Goal: Task Accomplishment & Management: Use online tool/utility

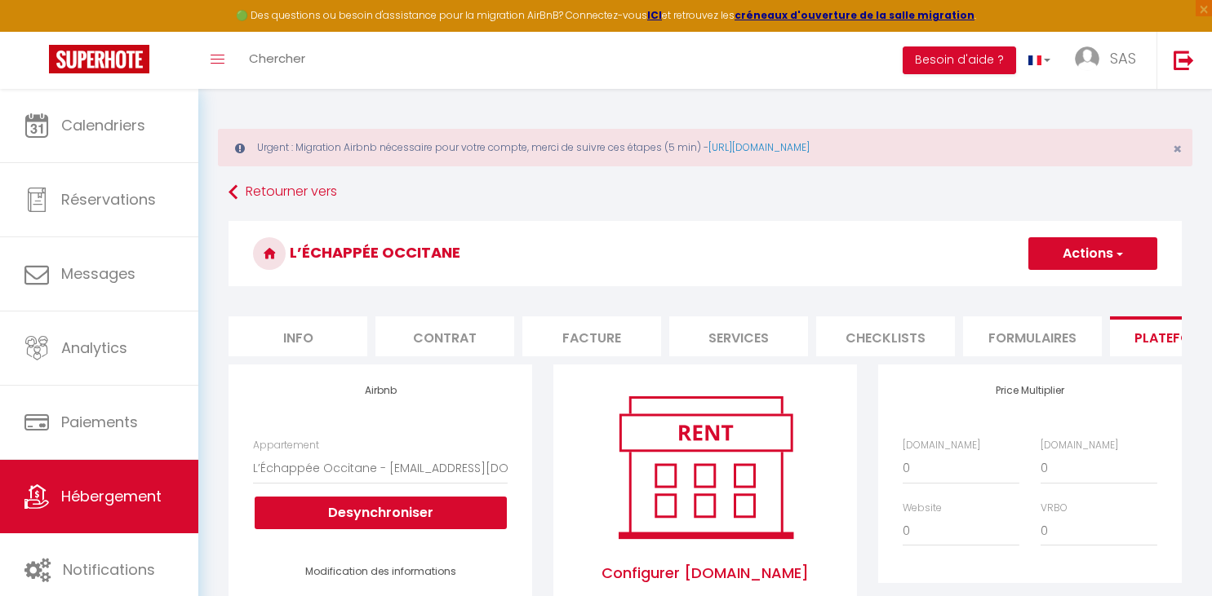
select select "18758-1431743415075374810"
select select "365"
select select "EUR"
select select
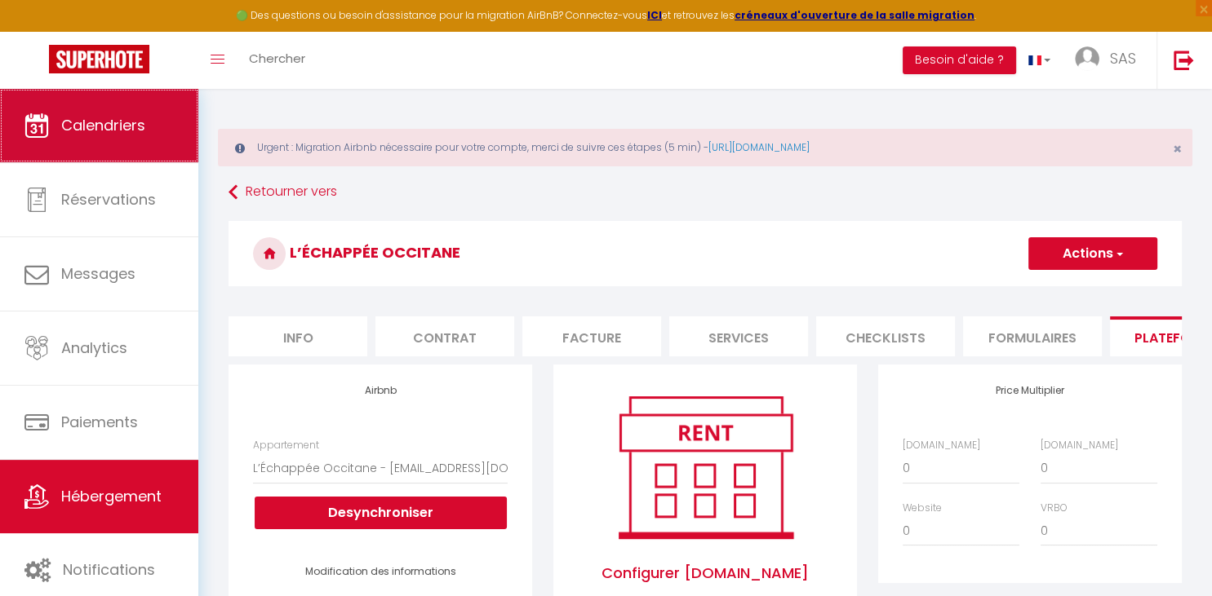
click at [72, 158] on link "Calendriers" at bounding box center [99, 125] width 198 height 73
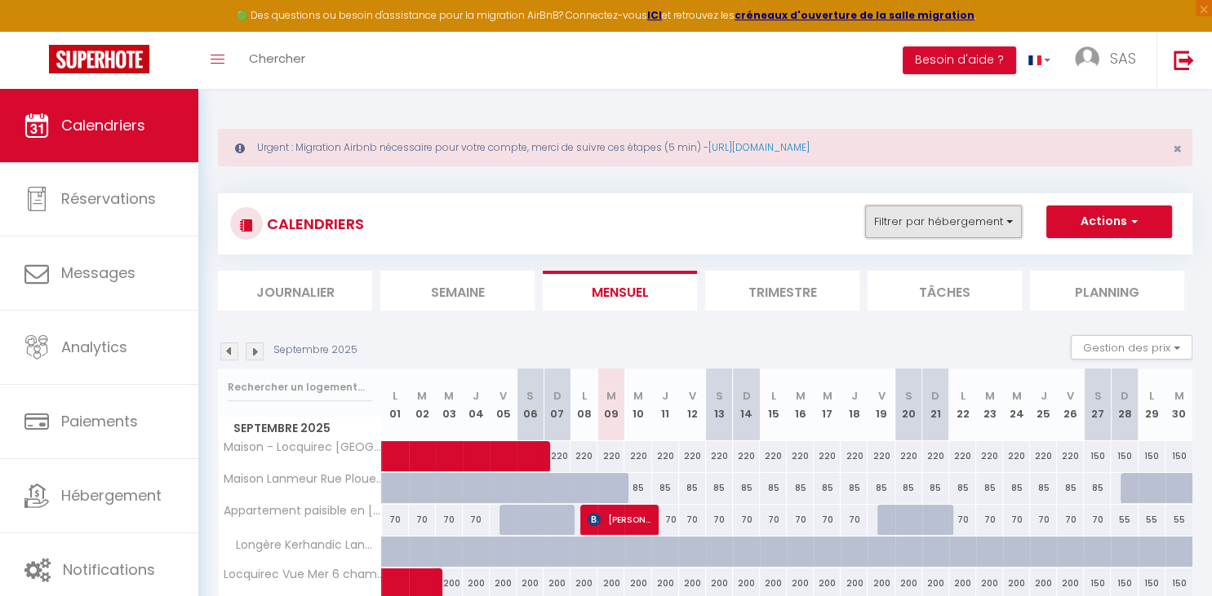
click at [974, 227] on button "Filtrer par hébergement" at bounding box center [943, 222] width 157 height 33
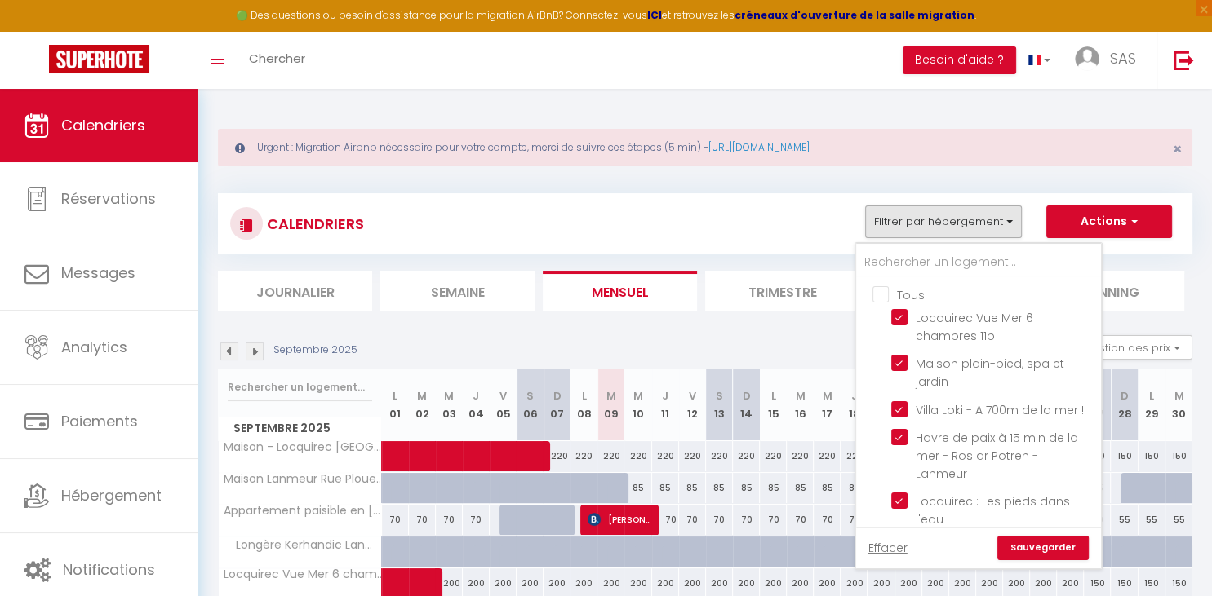
click at [884, 294] on input "Tous" at bounding box center [994, 294] width 245 height 16
checkbox input "true"
click at [884, 294] on input "Tous" at bounding box center [994, 294] width 245 height 16
checkbox input "false"
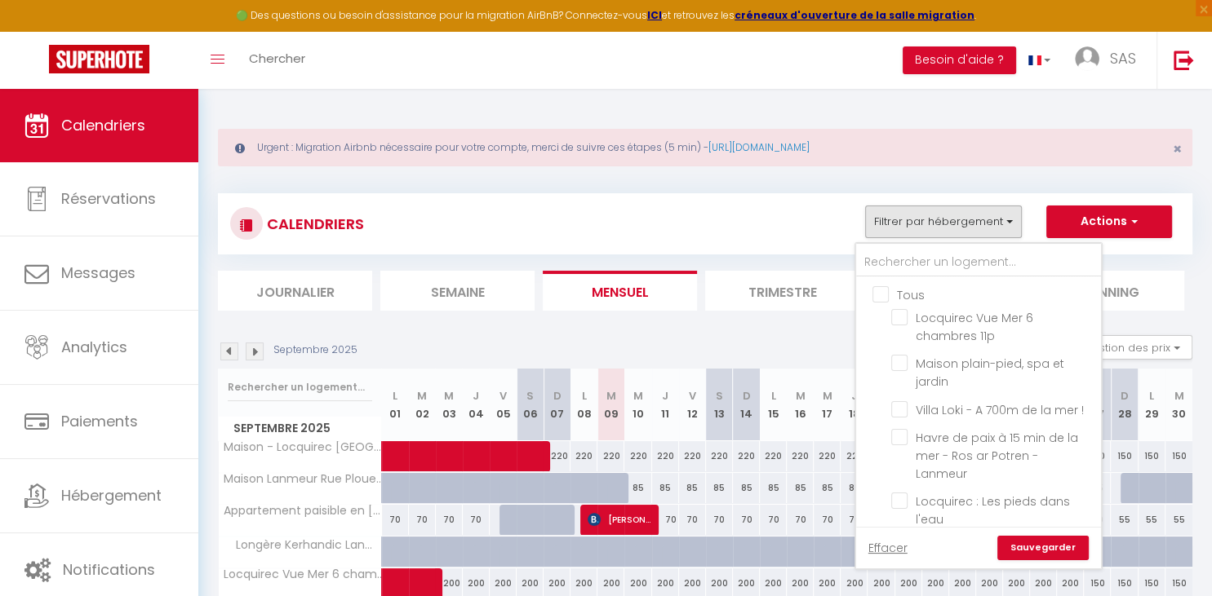
checkbox input "false"
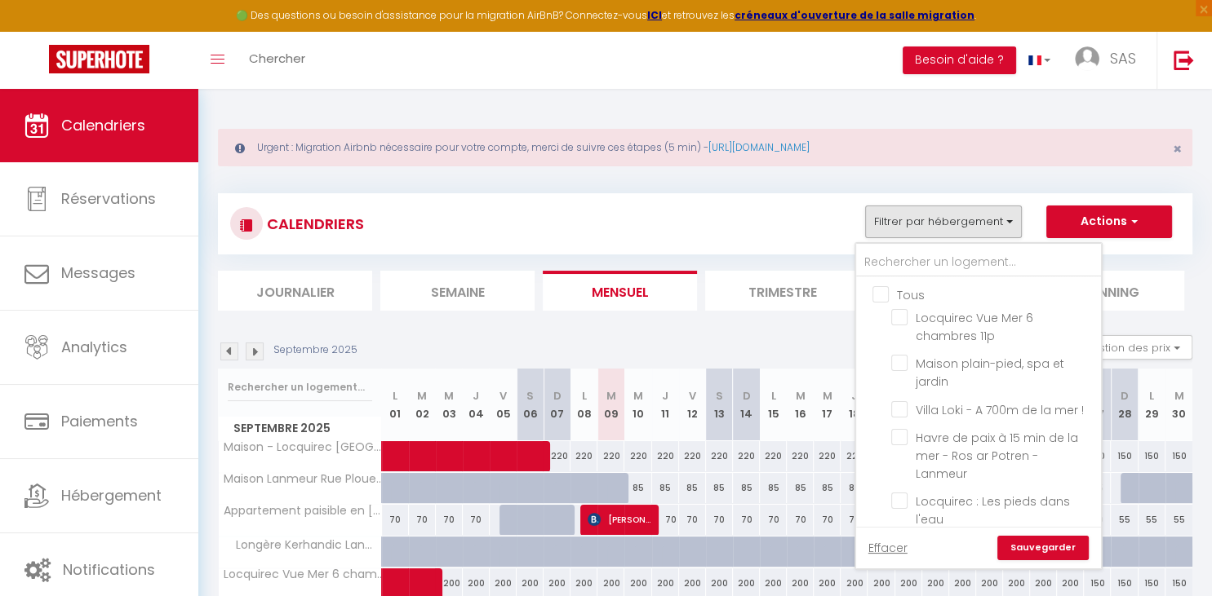
checkbox input "false"
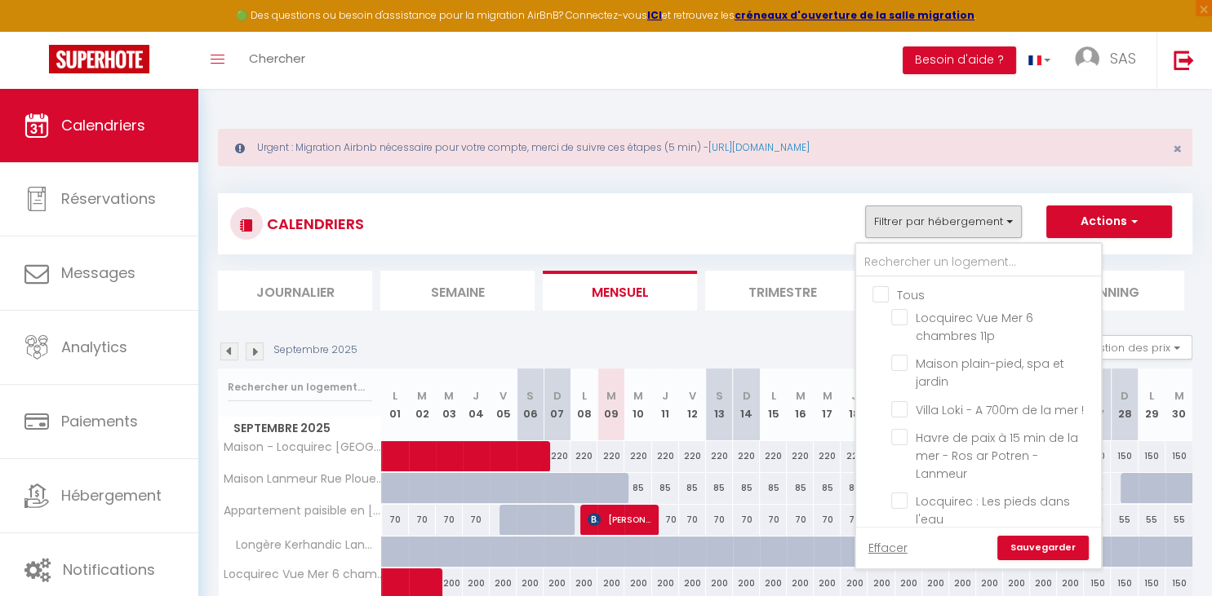
checkbox input "false"
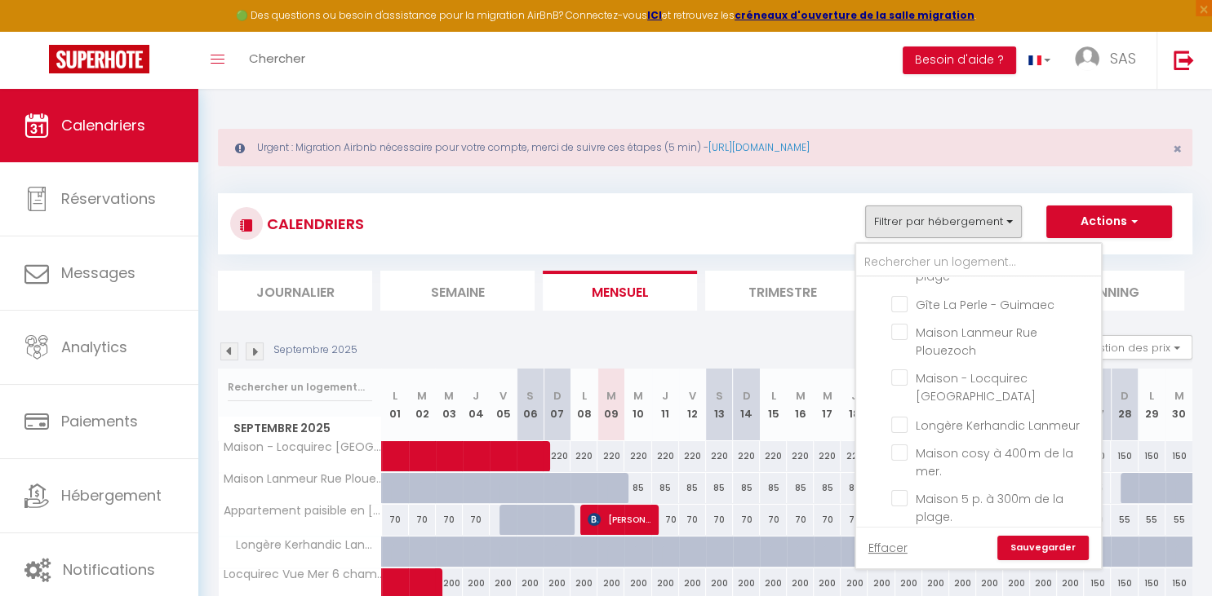
scroll to position [446, 0]
click at [902, 534] on input "L’Échappée Occitane" at bounding box center [993, 542] width 204 height 16
checkbox input "true"
click at [1036, 546] on link "Sauvegarder" at bounding box center [1042, 548] width 91 height 24
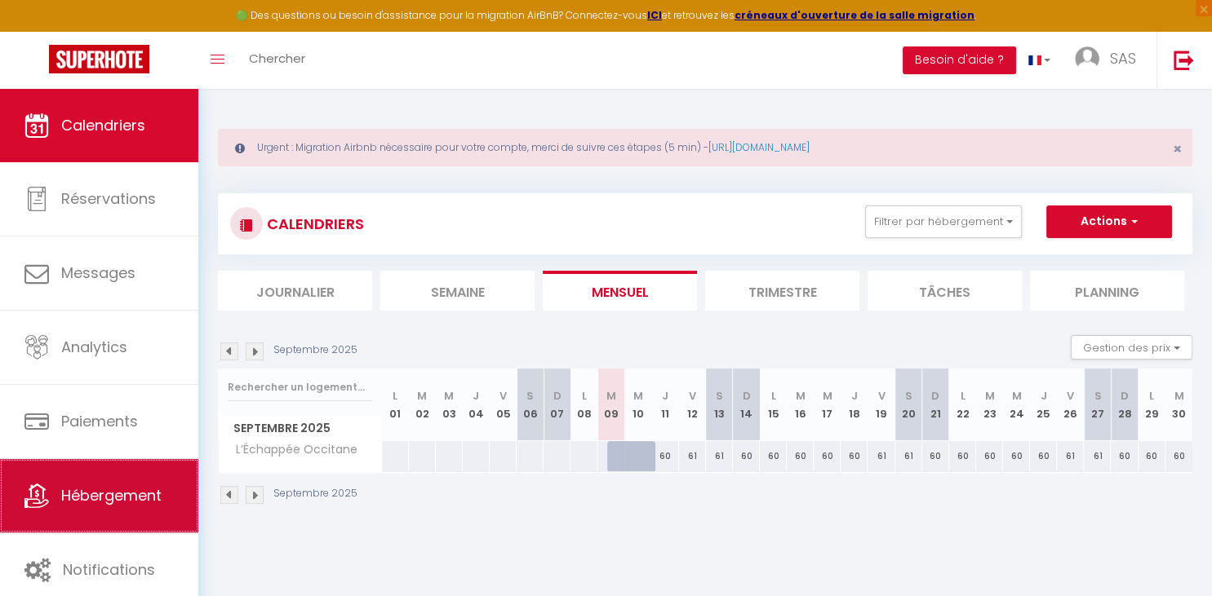
click at [77, 482] on link "Hébergement" at bounding box center [99, 495] width 198 height 73
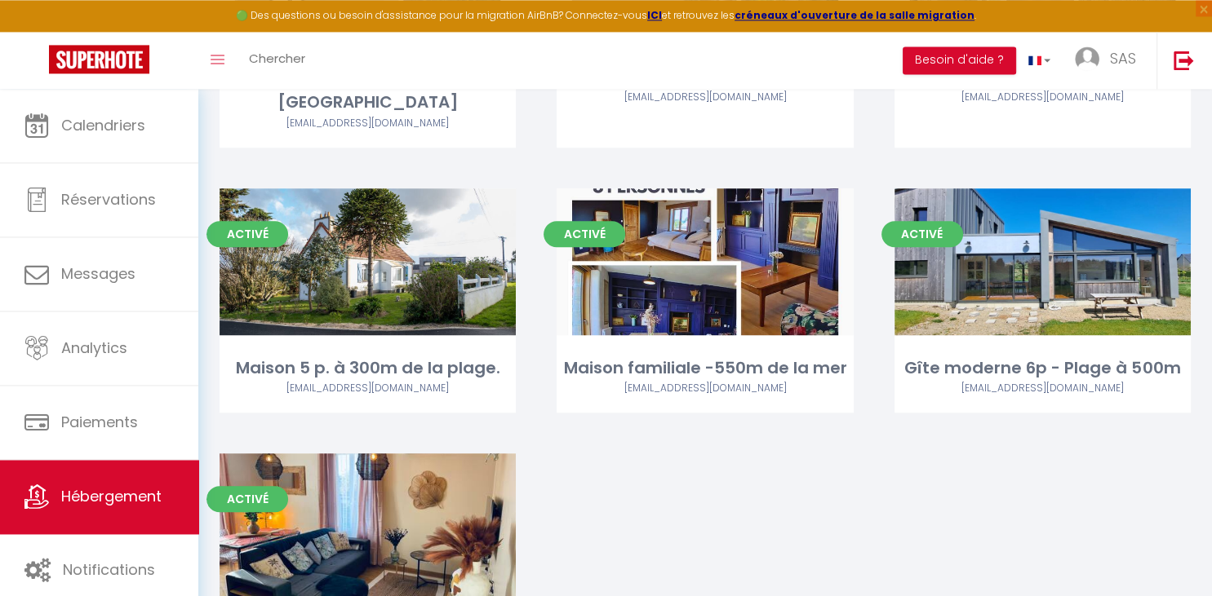
scroll to position [1319, 0]
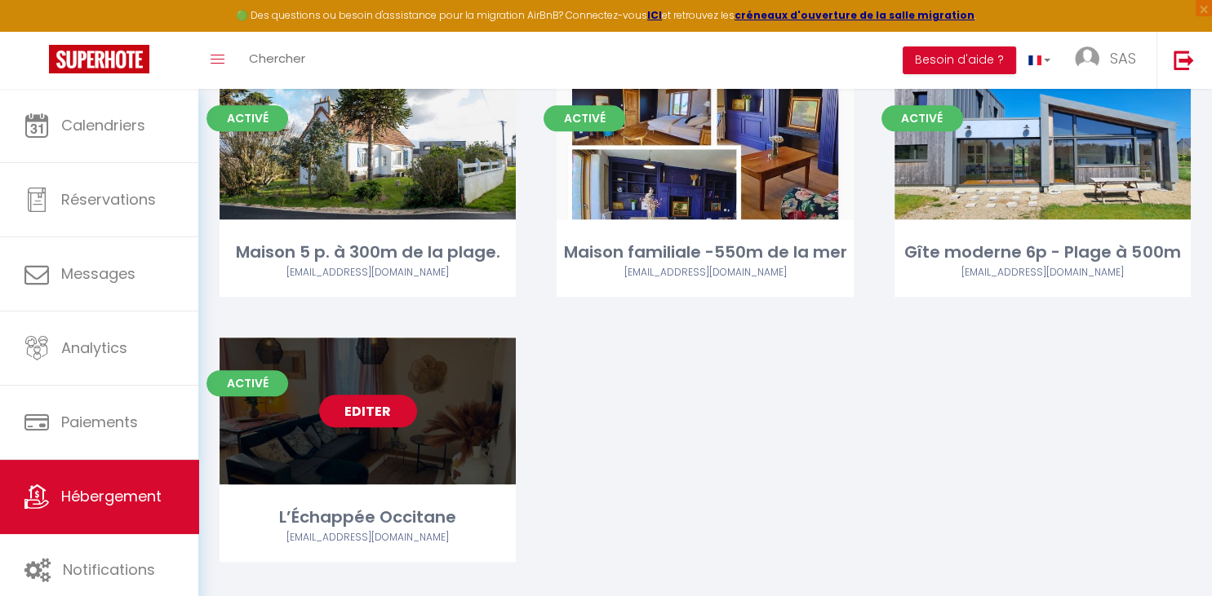
click at [364, 399] on link "Editer" at bounding box center [368, 411] width 98 height 33
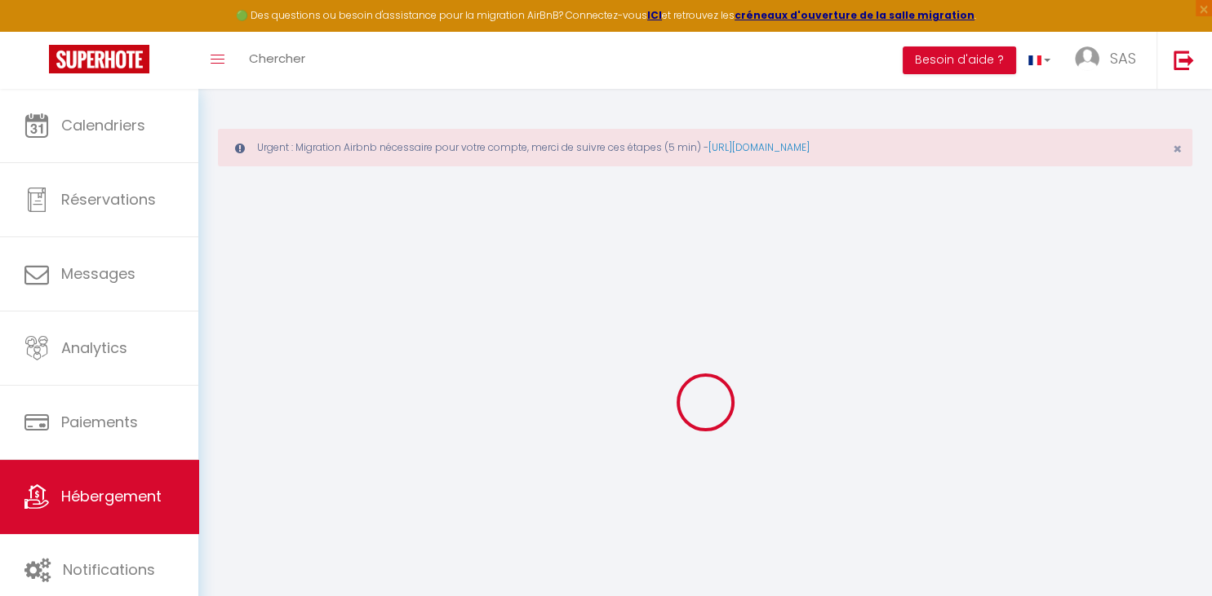
select select
checkbox input "false"
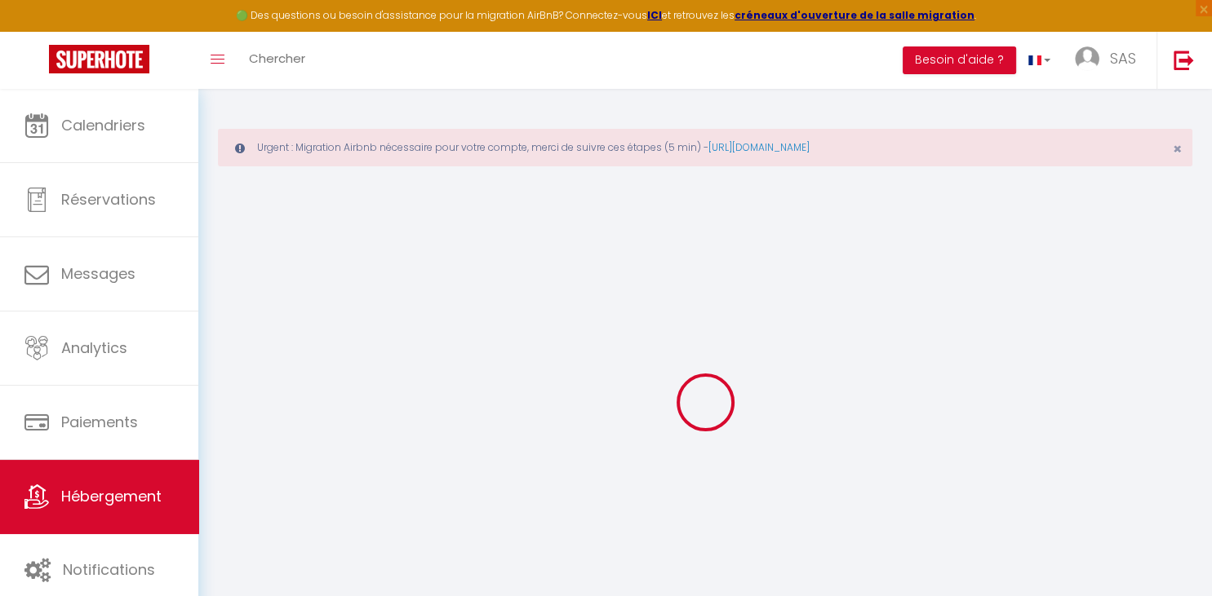
select select "365"
select select "EUR"
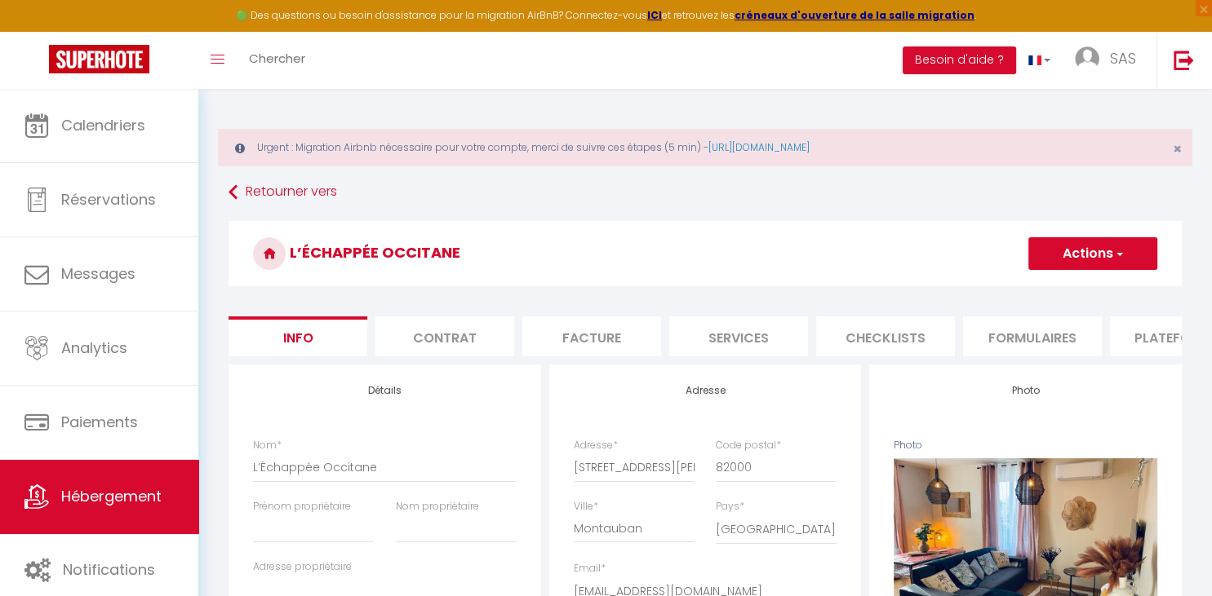
click at [1141, 331] on li "Plateformes" at bounding box center [1179, 337] width 139 height 40
select select
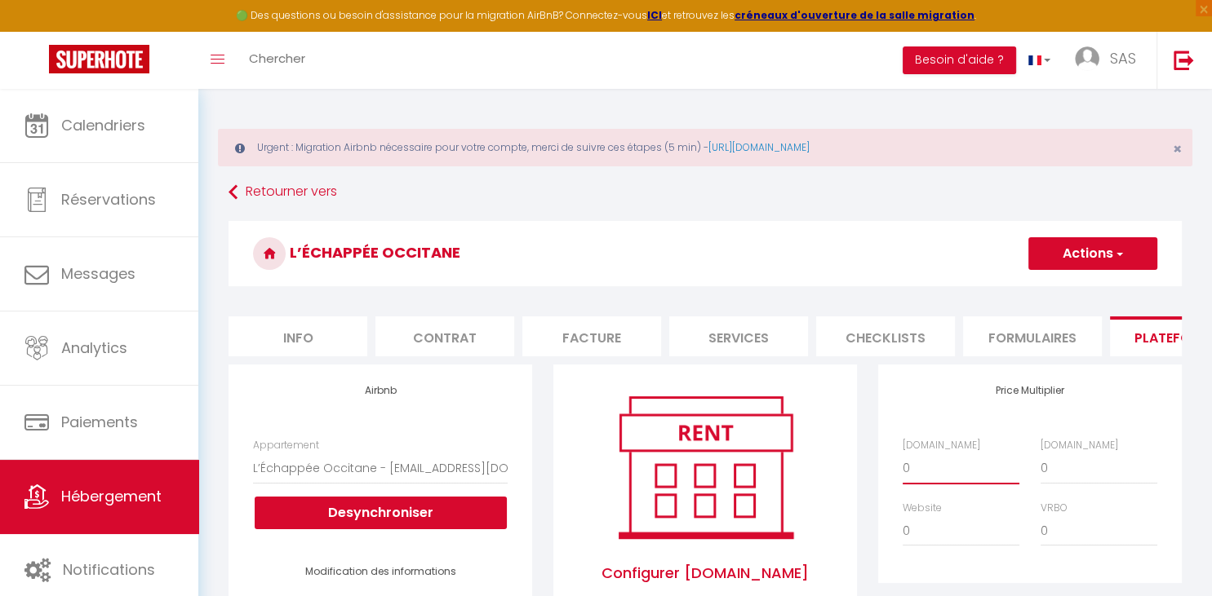
click at [902, 453] on select "0 + 1 % + 2 % + 3 % + 4 % + 5 % + 6 % + 7 % + 8 % + 9 %" at bounding box center [960, 468] width 117 height 31
select select "+ 20 %"
click option "+ 20 %" at bounding box center [0, 0] width 0 height 0
select select
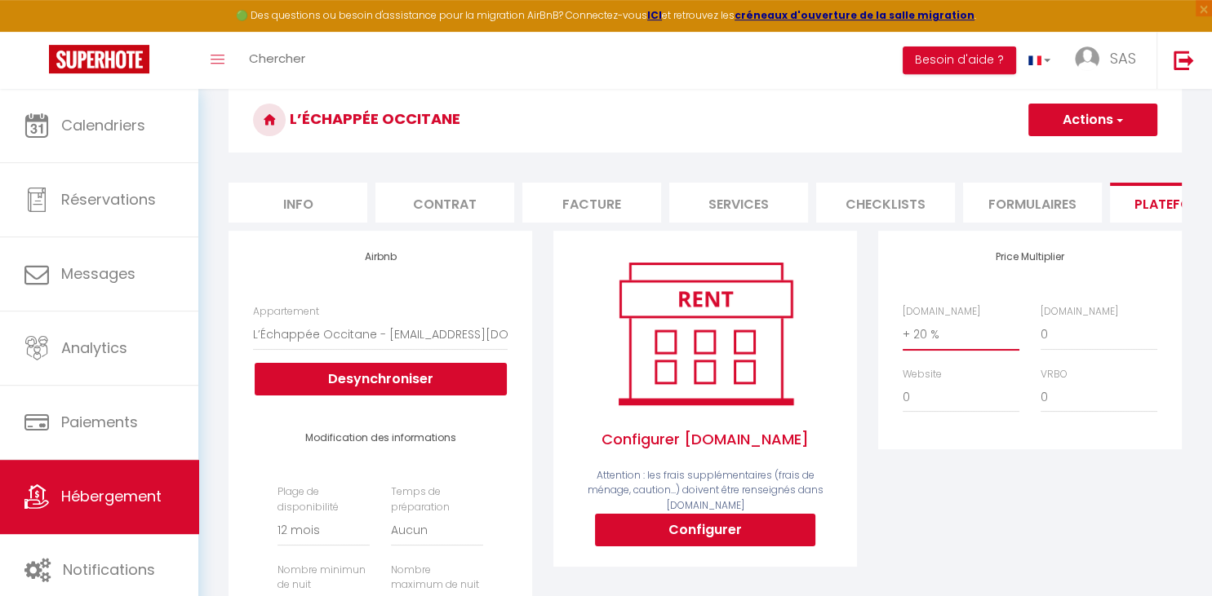
scroll to position [161, 0]
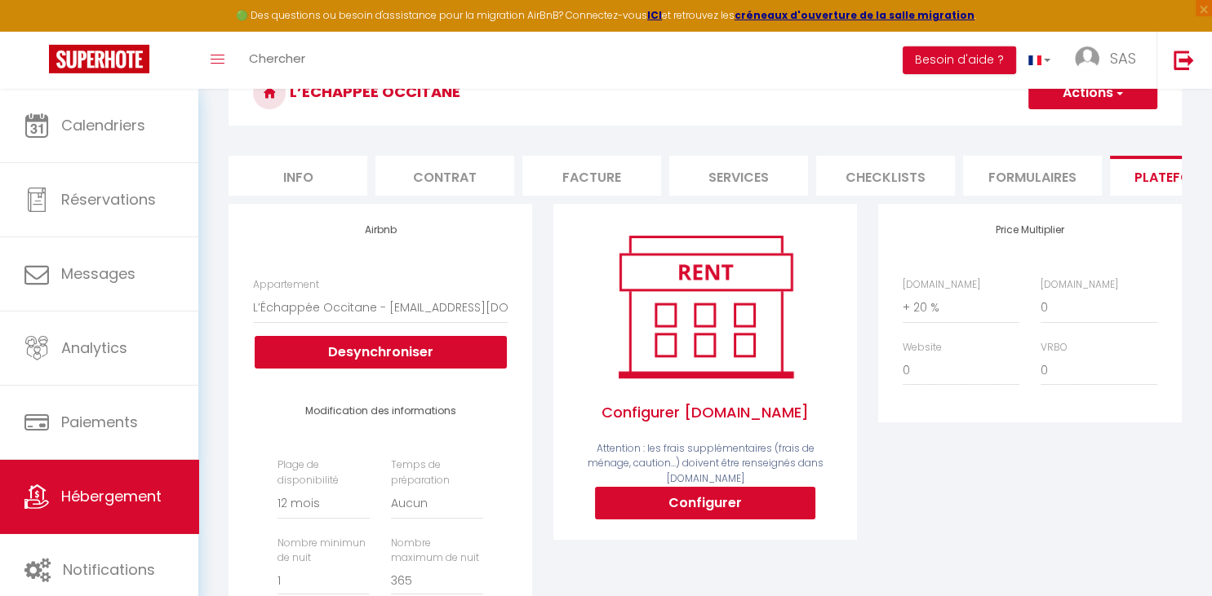
click at [1082, 107] on button "Actions" at bounding box center [1092, 93] width 129 height 33
click at [1074, 127] on link "Enregistrer" at bounding box center [1091, 128] width 129 height 21
select select "365"
select select "EUR"
select select
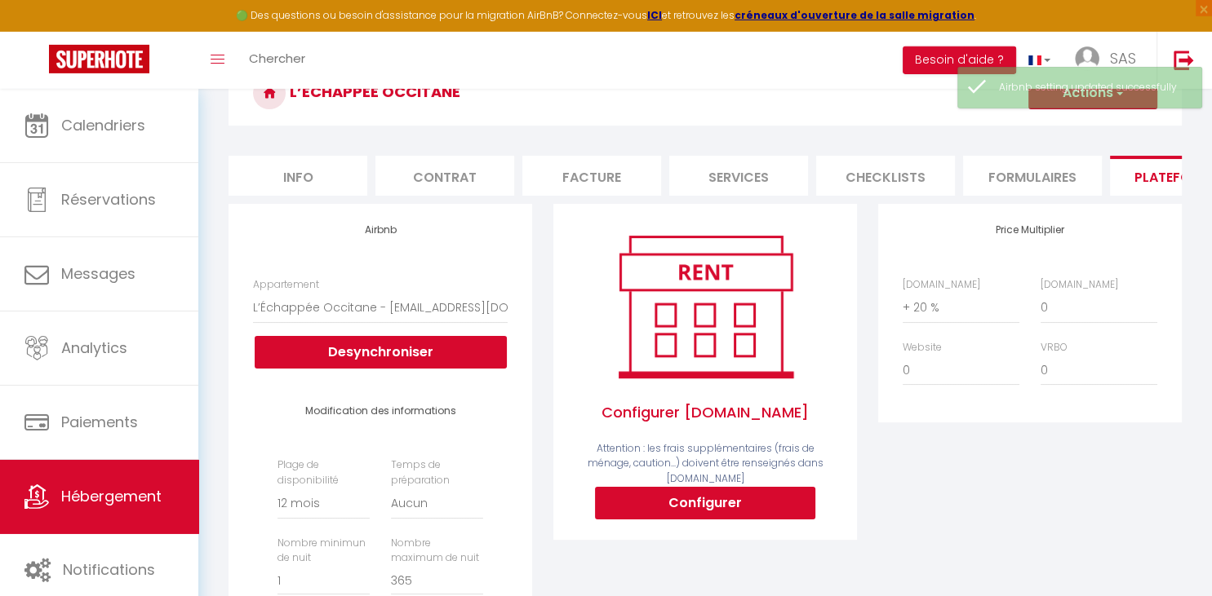
scroll to position [88, 0]
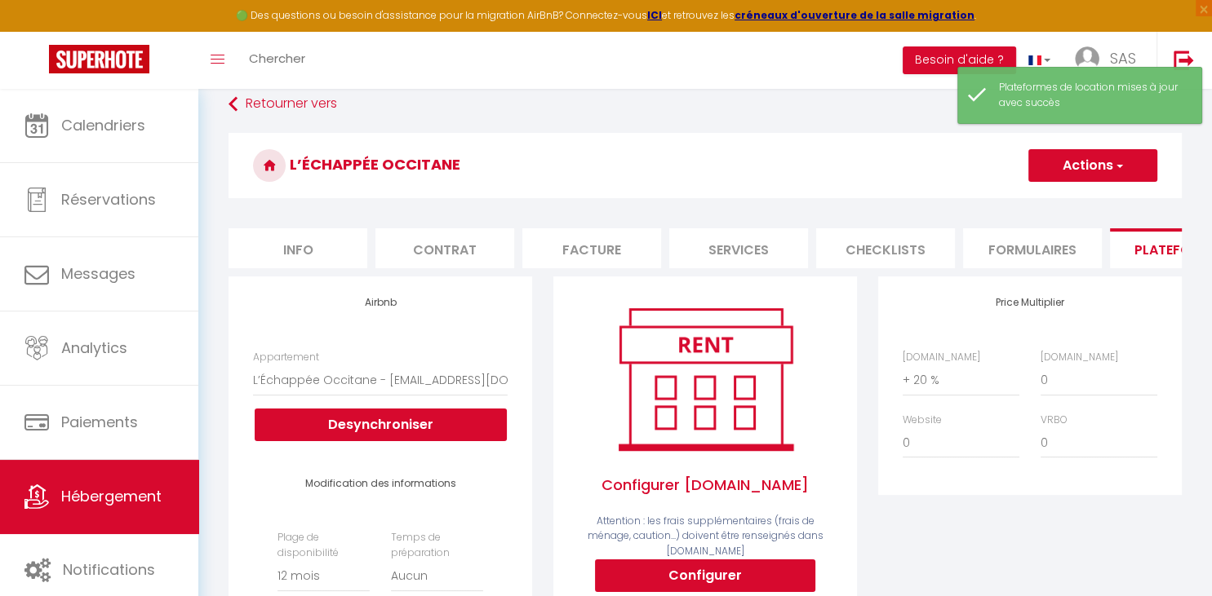
click at [1046, 256] on li "Formulaires" at bounding box center [1032, 248] width 139 height 40
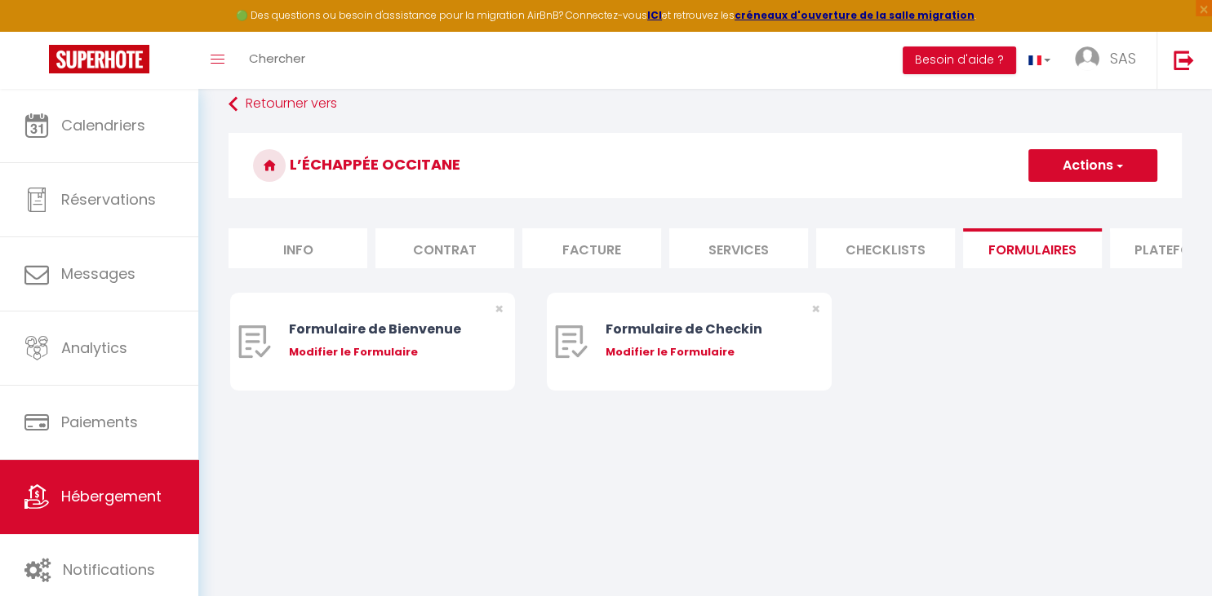
click at [863, 247] on li "Checklists" at bounding box center [885, 248] width 139 height 40
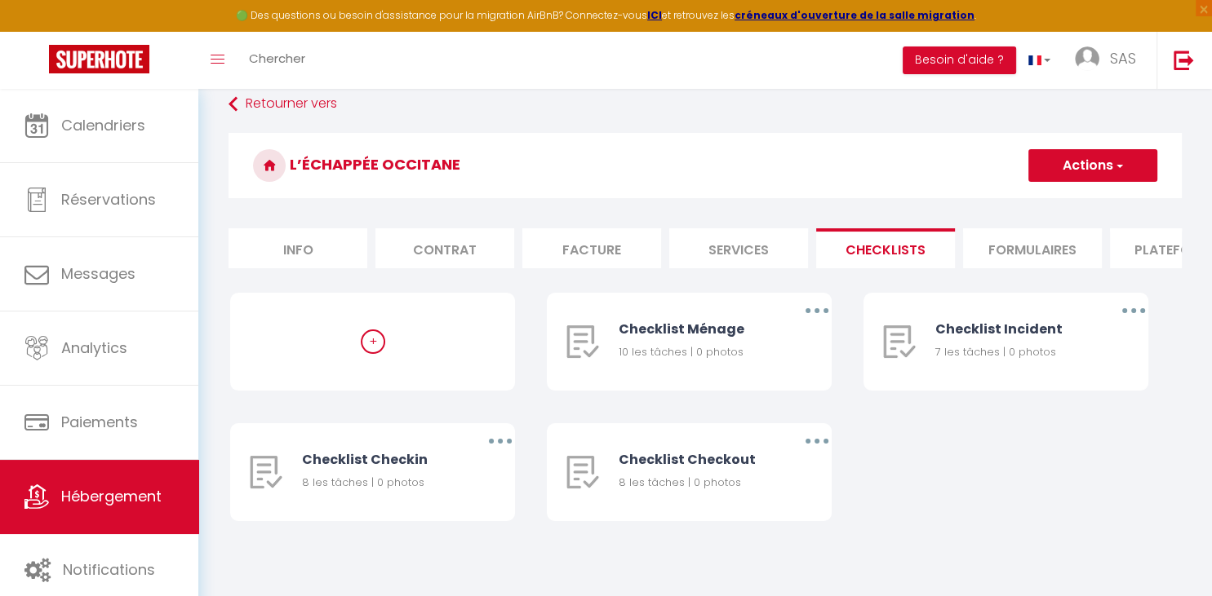
click at [725, 241] on li "Services" at bounding box center [738, 248] width 139 height 40
select select
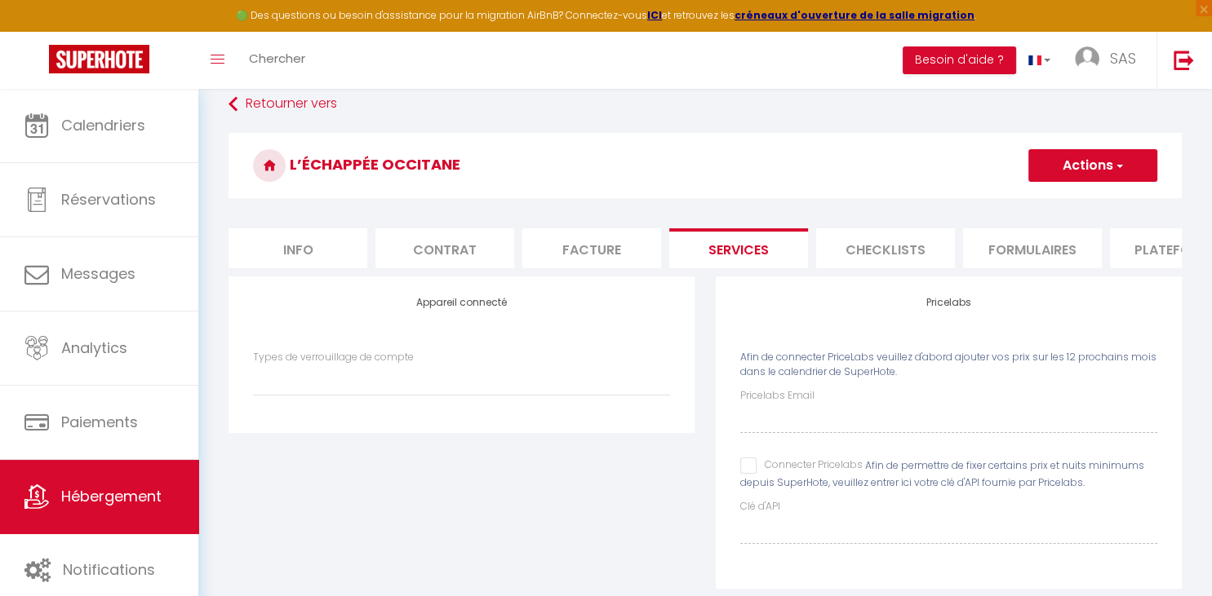
click at [554, 247] on li "Facture" at bounding box center [591, 248] width 139 height 40
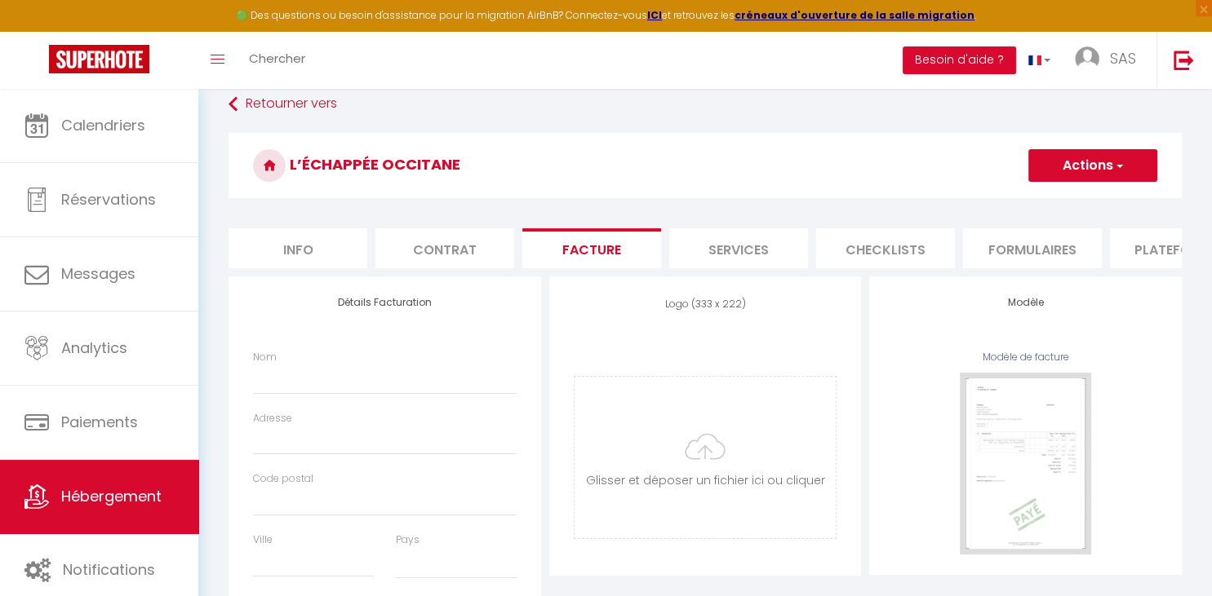
select select
click at [455, 241] on li "Contrat" at bounding box center [444, 248] width 139 height 40
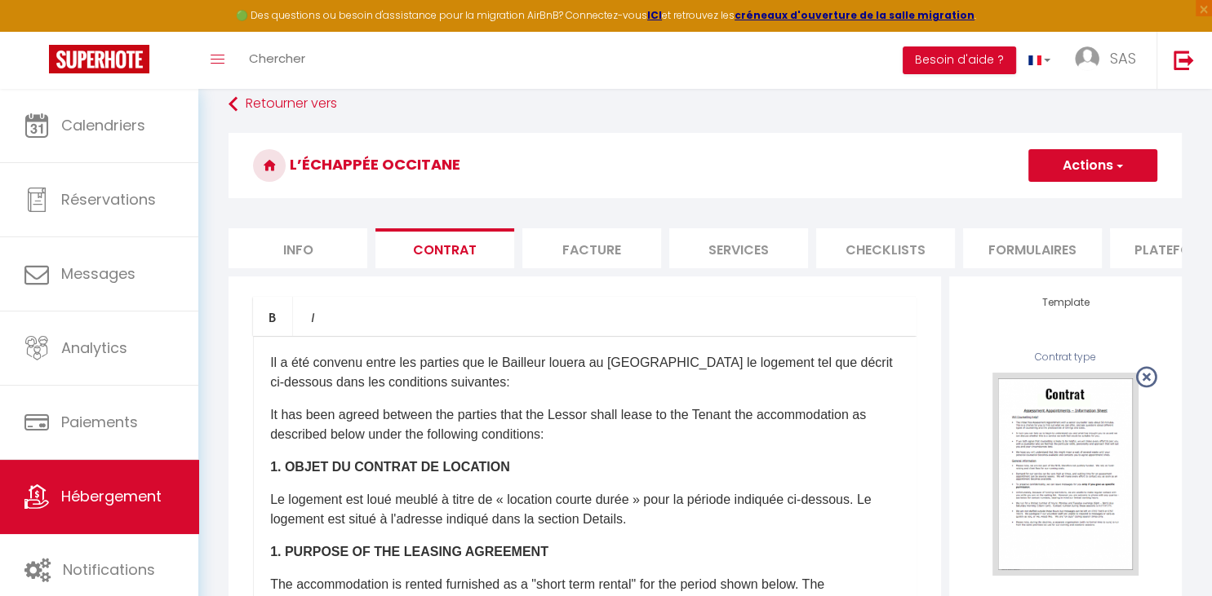
click at [312, 236] on li "Info" at bounding box center [297, 248] width 139 height 40
select select
checkbox input "false"
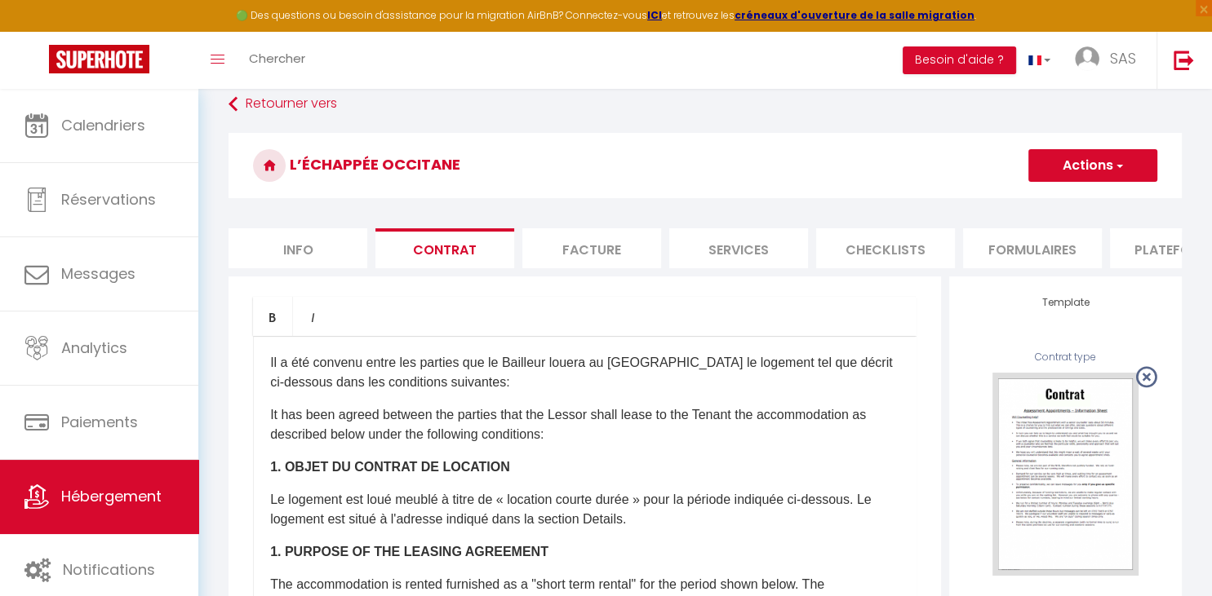
checkbox input "false"
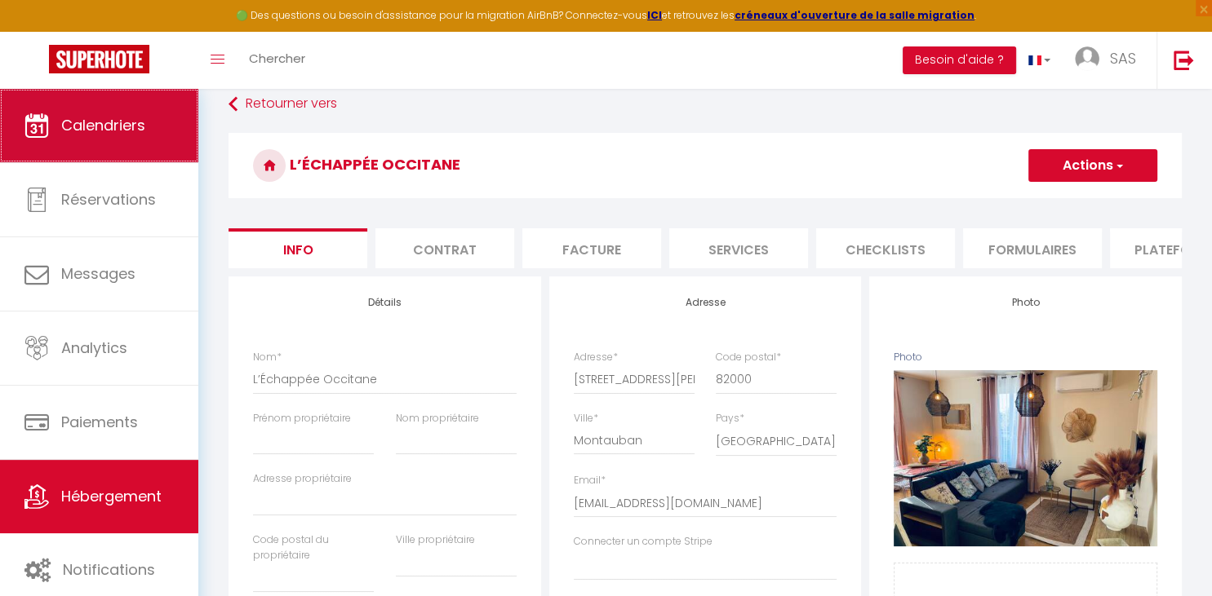
click at [7, 114] on link "Calendriers" at bounding box center [99, 125] width 198 height 73
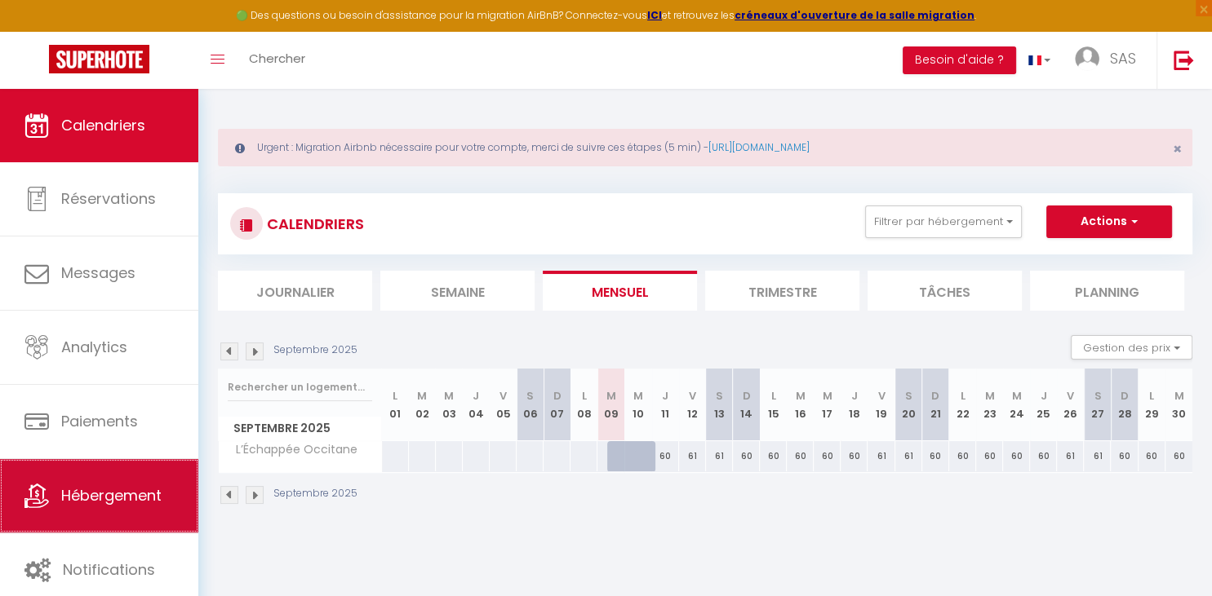
click at [134, 520] on link "Hébergement" at bounding box center [99, 495] width 198 height 73
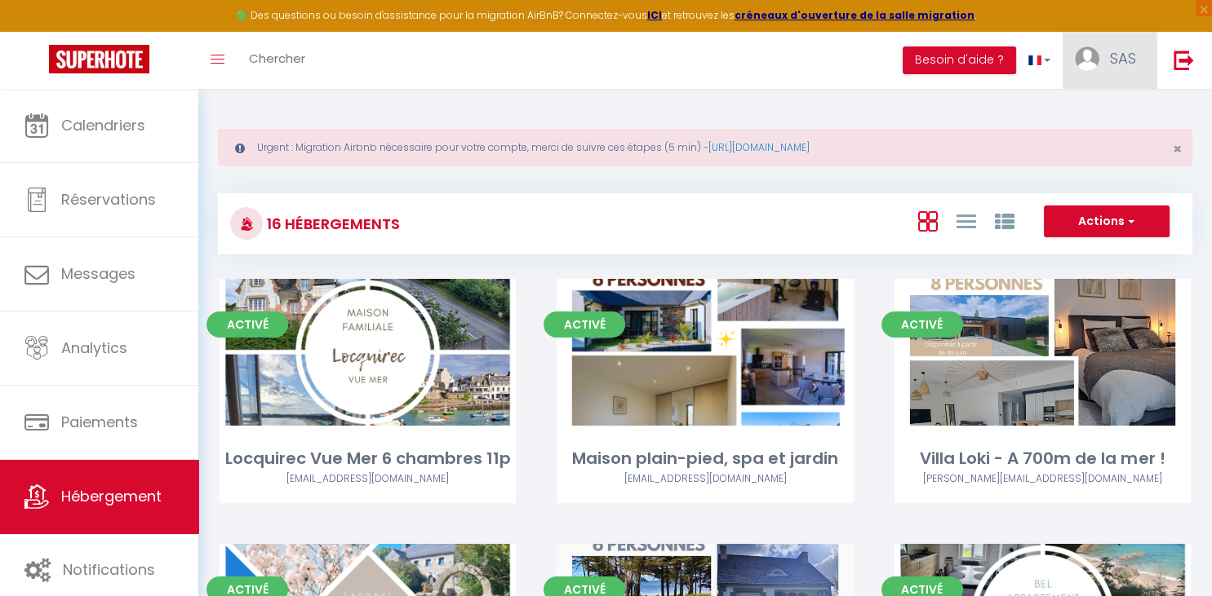
click at [1133, 55] on span "SAS" at bounding box center [1123, 58] width 26 height 20
click at [1077, 115] on link "Paramètres" at bounding box center [1090, 114] width 121 height 28
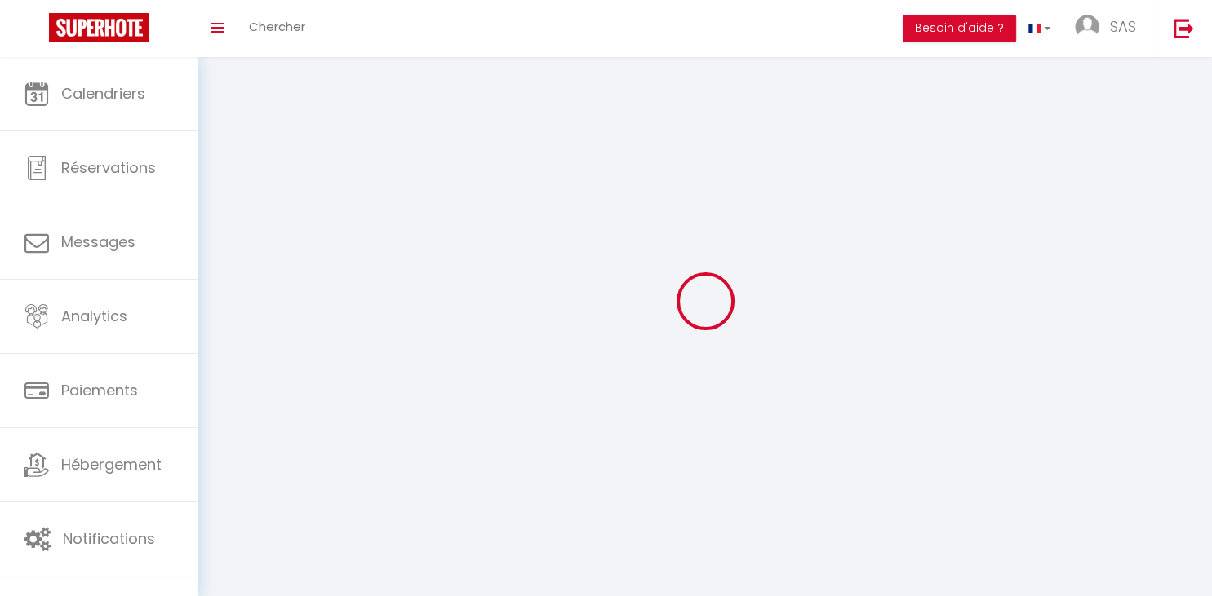
select select
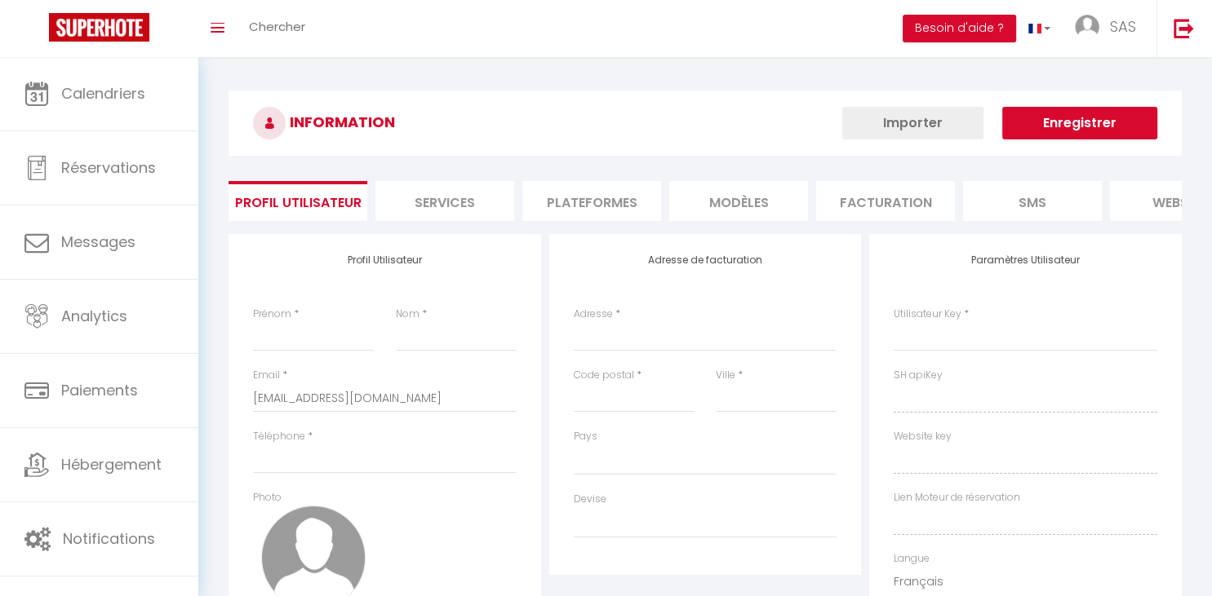
type input "SAS"
type input "L'Armor Conciergerie"
type input "0611279647"
type input "11 résidence des Châtaigniers"
type input "29620"
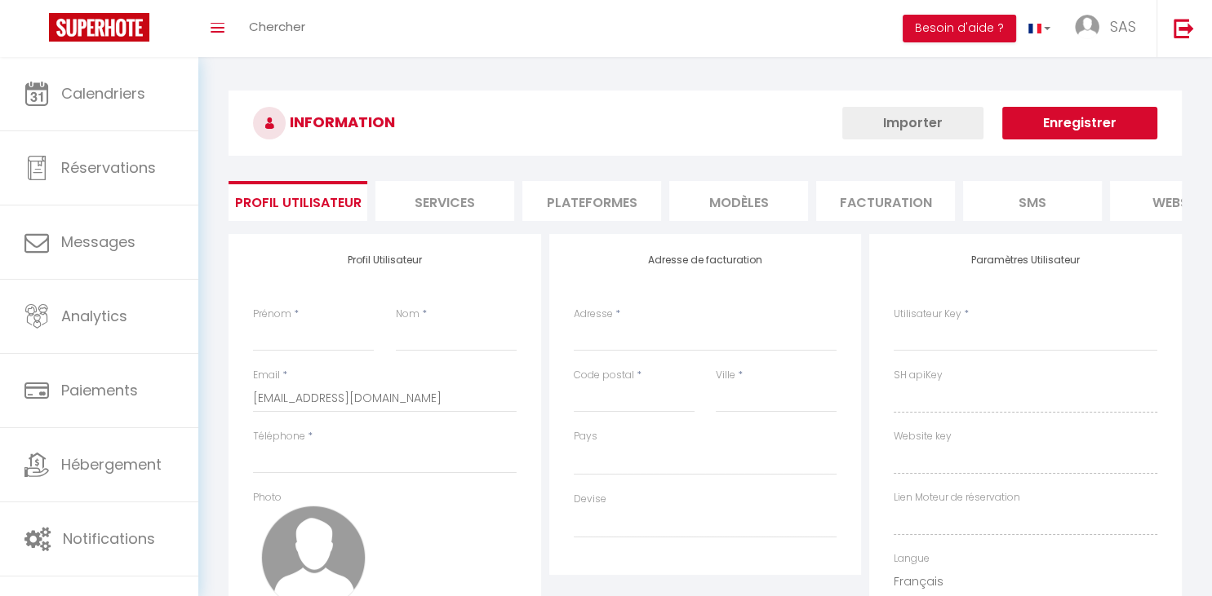
type input "Lanmeur"
select select "28"
type input "EjyHoZfagDVQX4ecoUoY9xxiP"
type input "3K6KFj5EeXsv0CTbCCQzYRHW4"
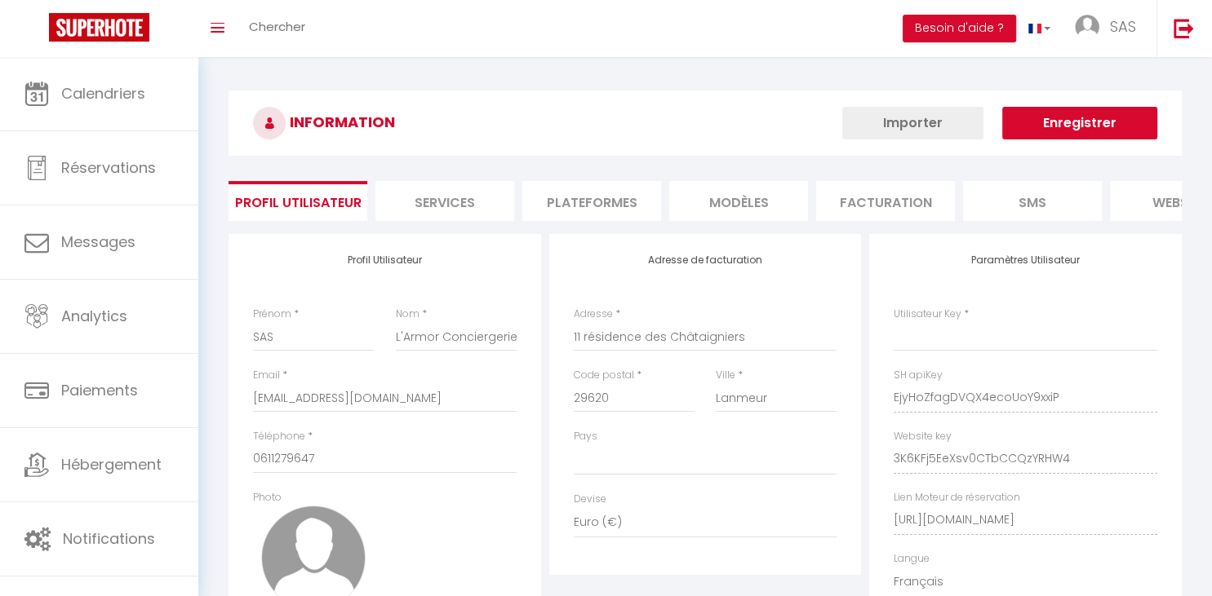
type input "EjyHoZfagDVQX4ecoUoY9xxiP"
type input "3K6KFj5EeXsv0CTbCCQzYRHW4"
type input "[URL][DOMAIN_NAME]"
select select "fr"
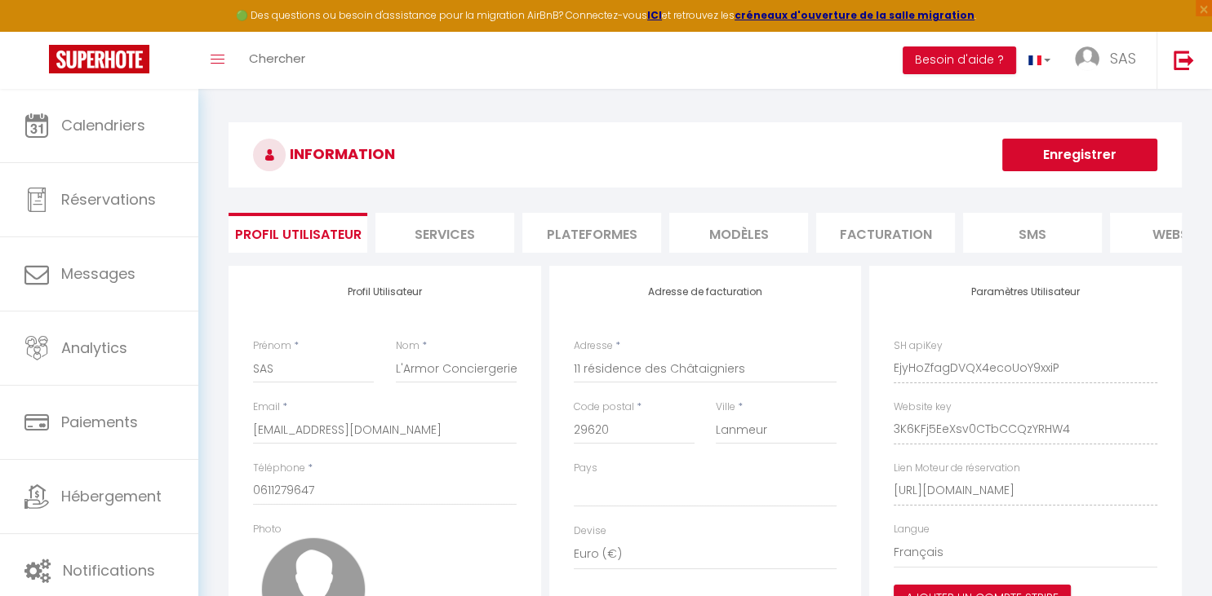
click at [624, 230] on li "Plateformes" at bounding box center [591, 233] width 139 height 40
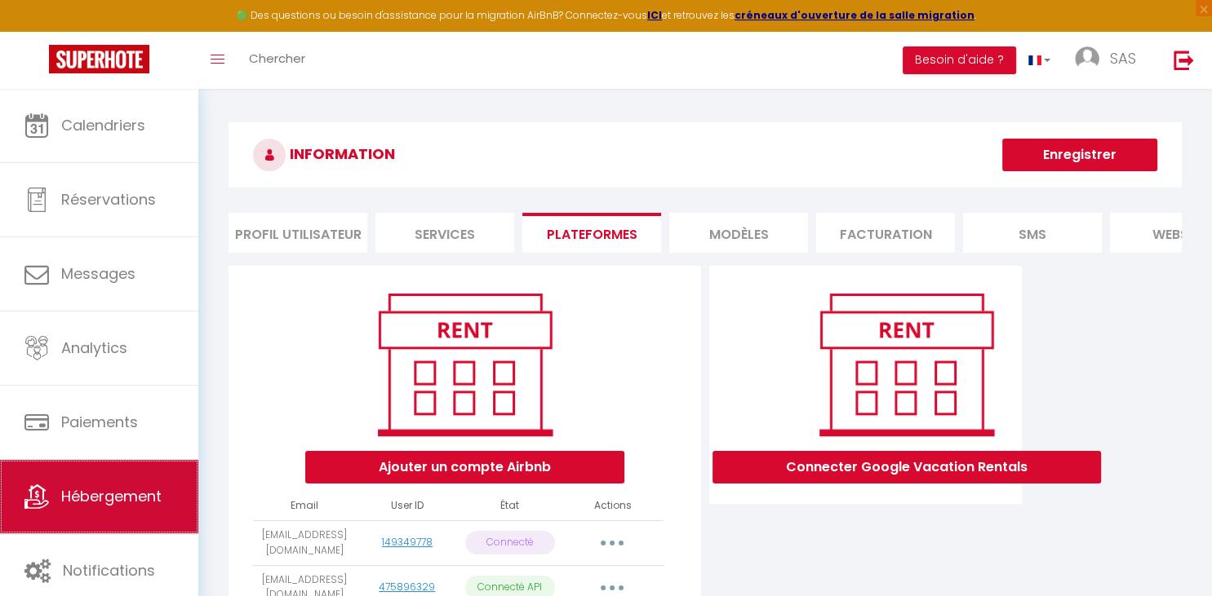
click at [69, 497] on span "Hébergement" at bounding box center [111, 496] width 100 height 20
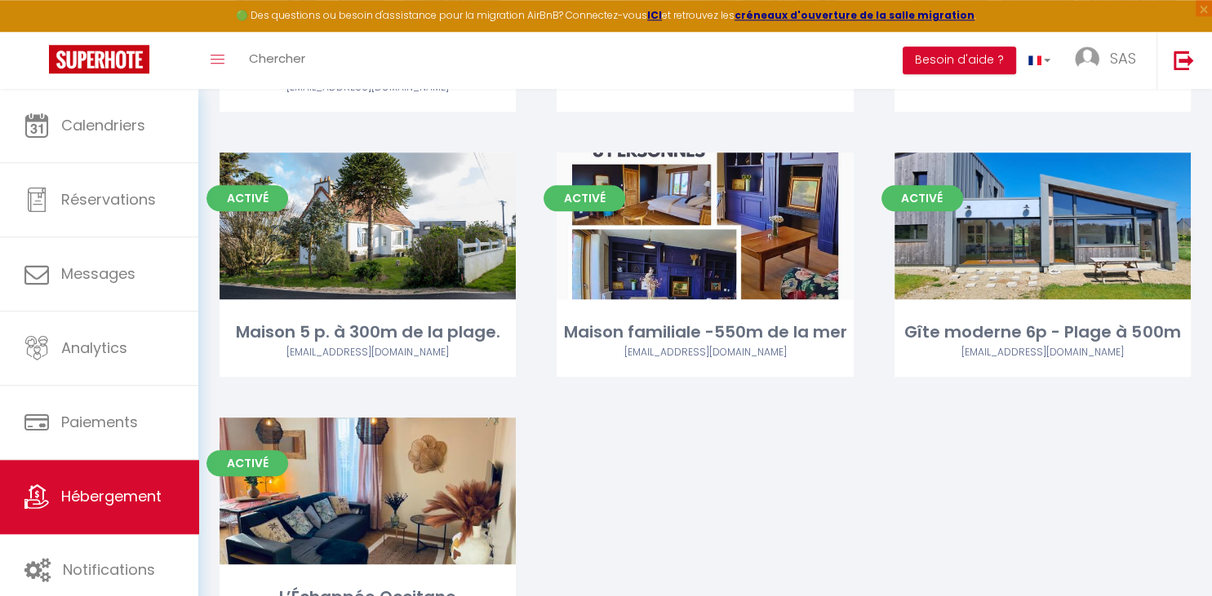
scroll to position [1319, 0]
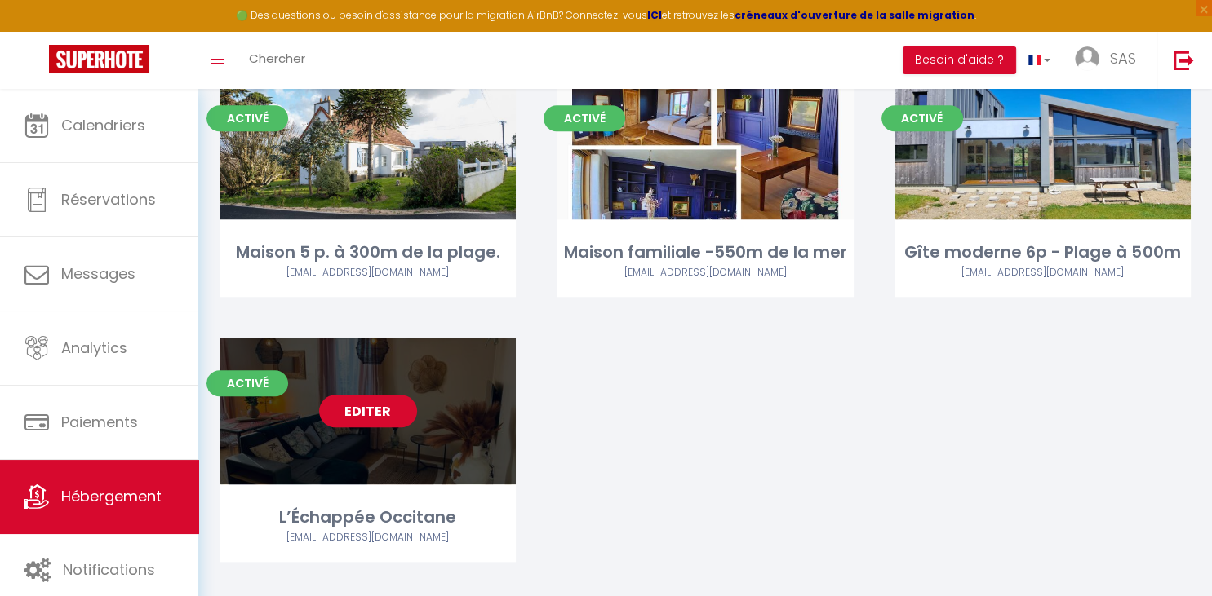
click at [385, 395] on link "Editer" at bounding box center [368, 411] width 98 height 33
select select "3"
select select "2"
select select "1"
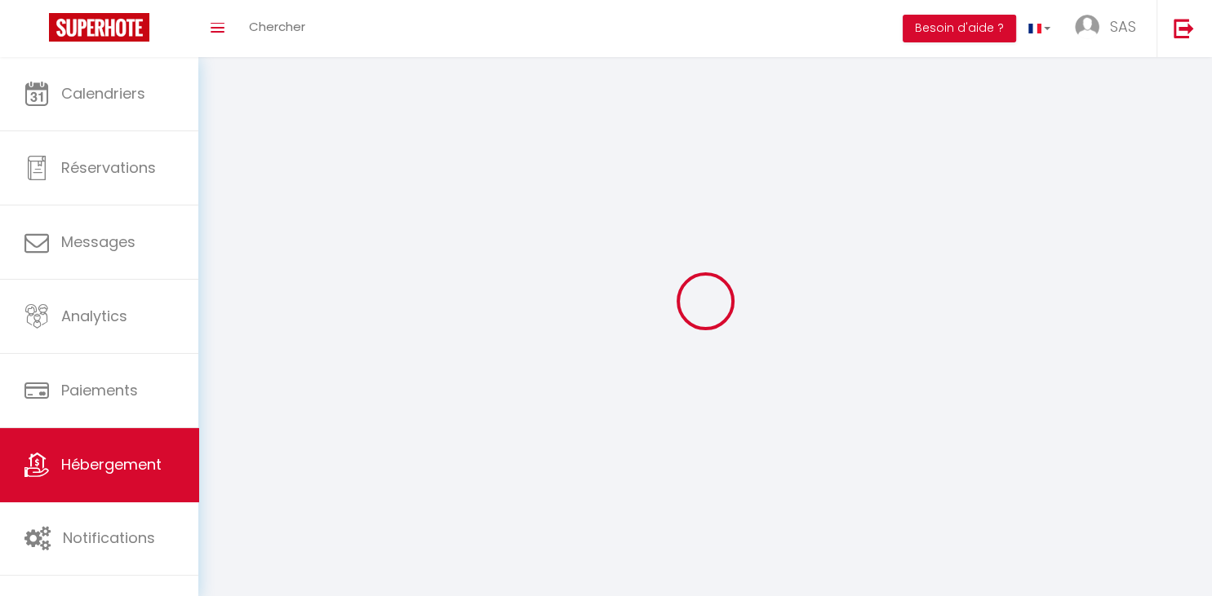
select select
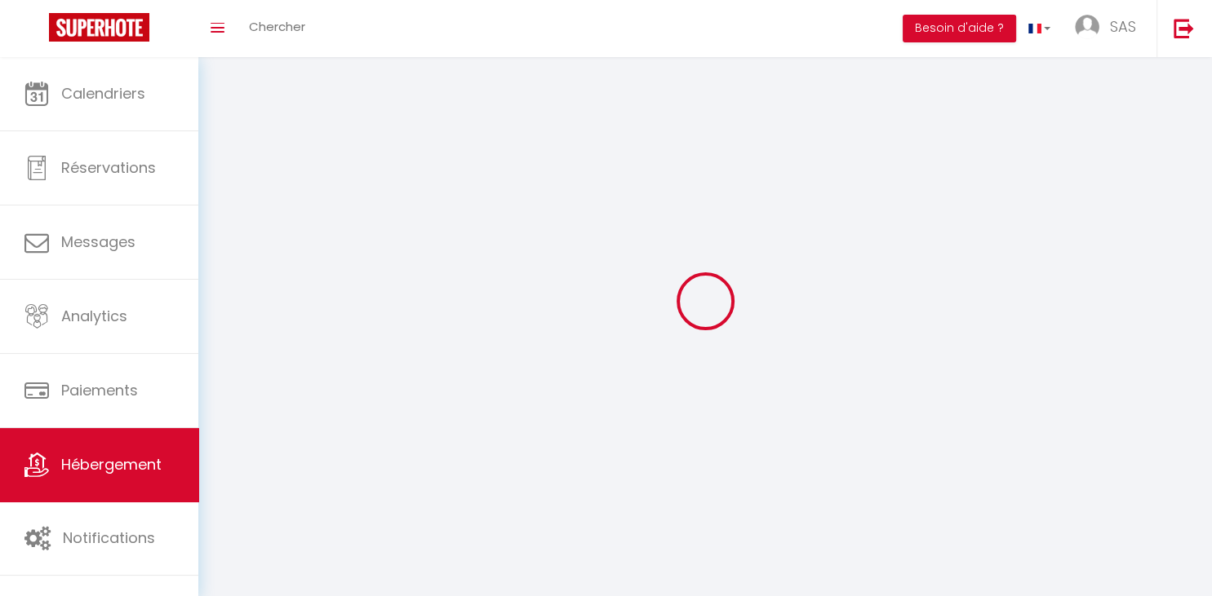
select select
checkbox input "false"
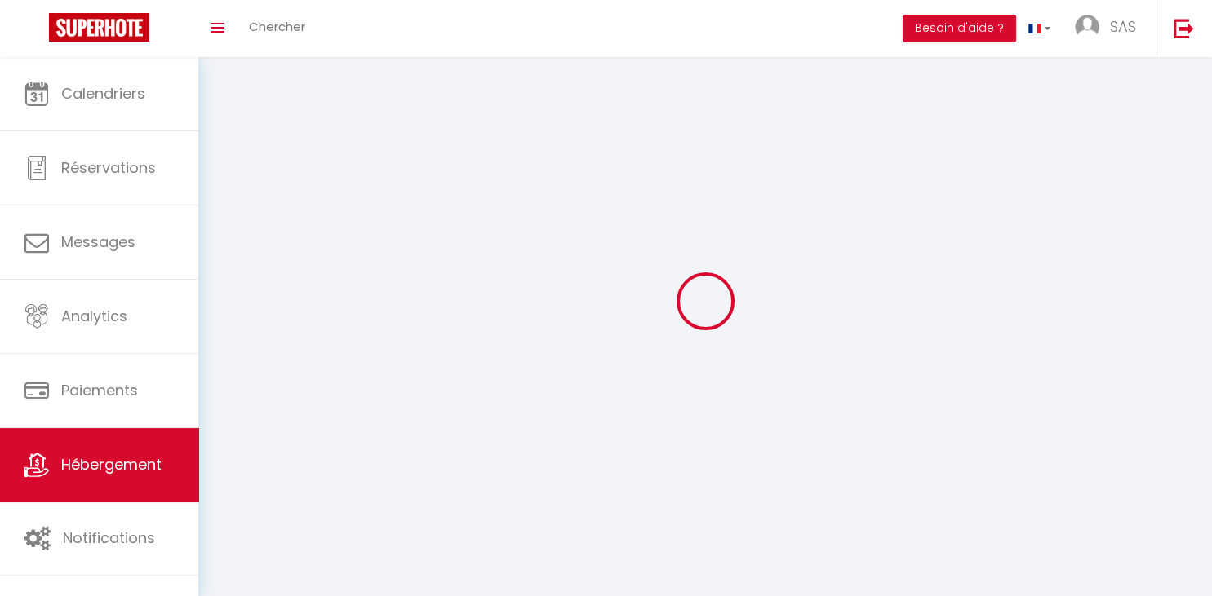
select select
select select "1"
select select "28"
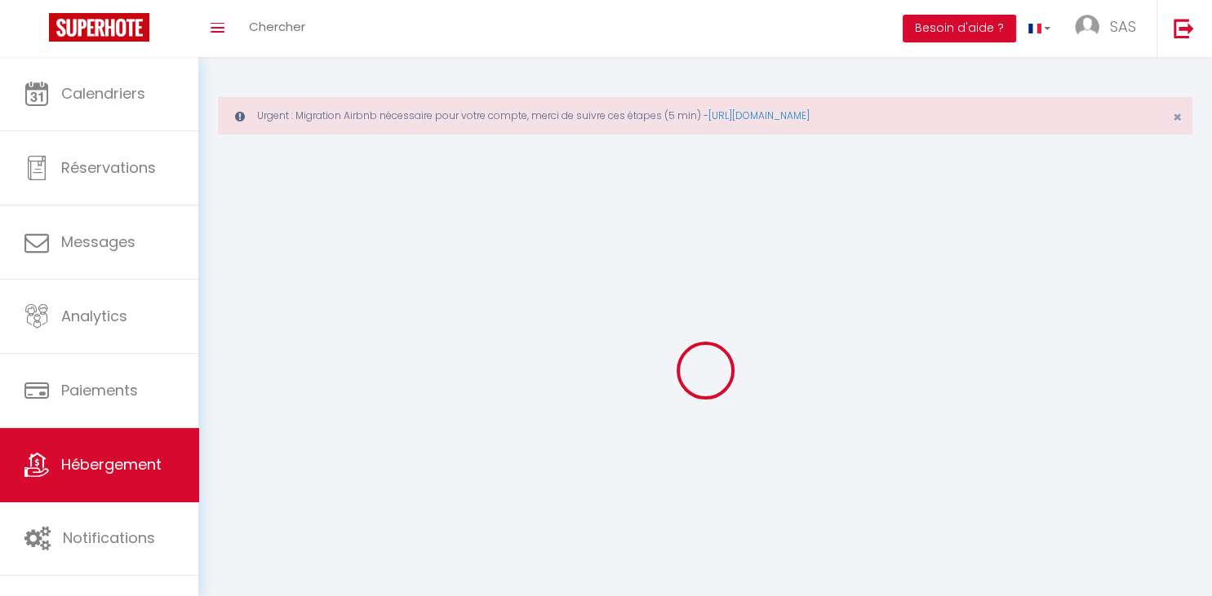
select select
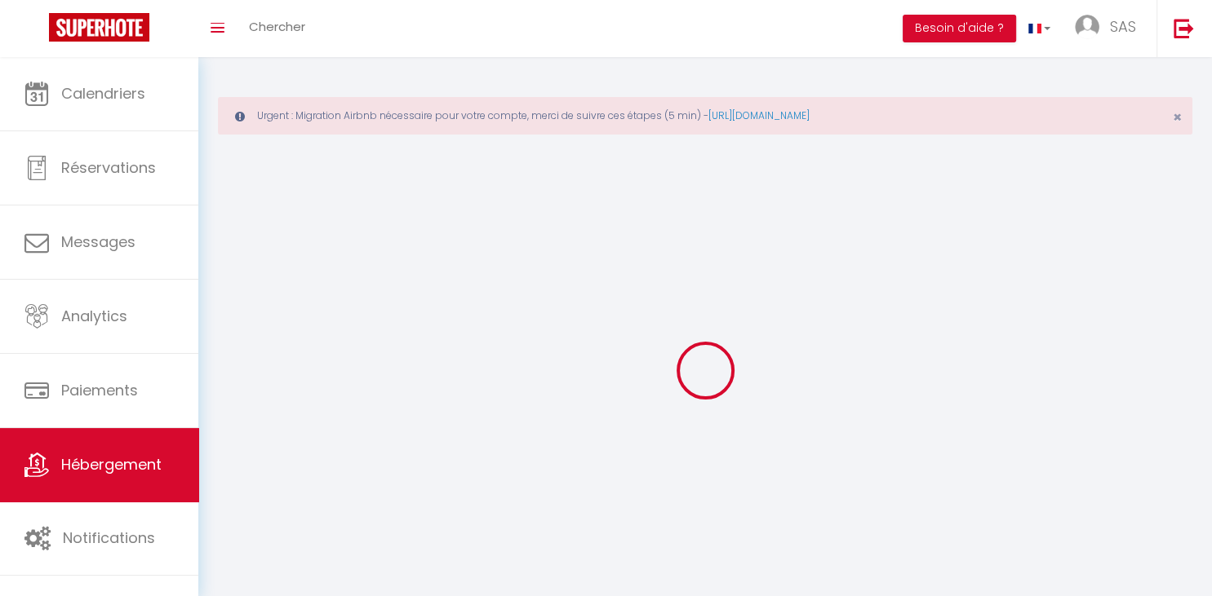
select select
checkbox input "false"
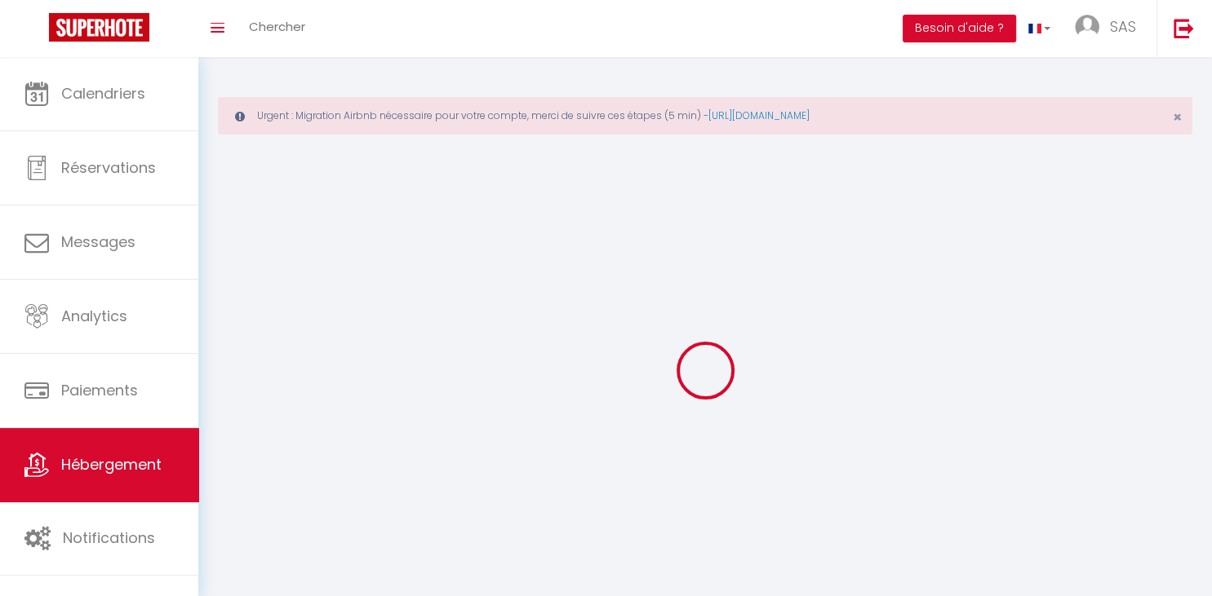
select select
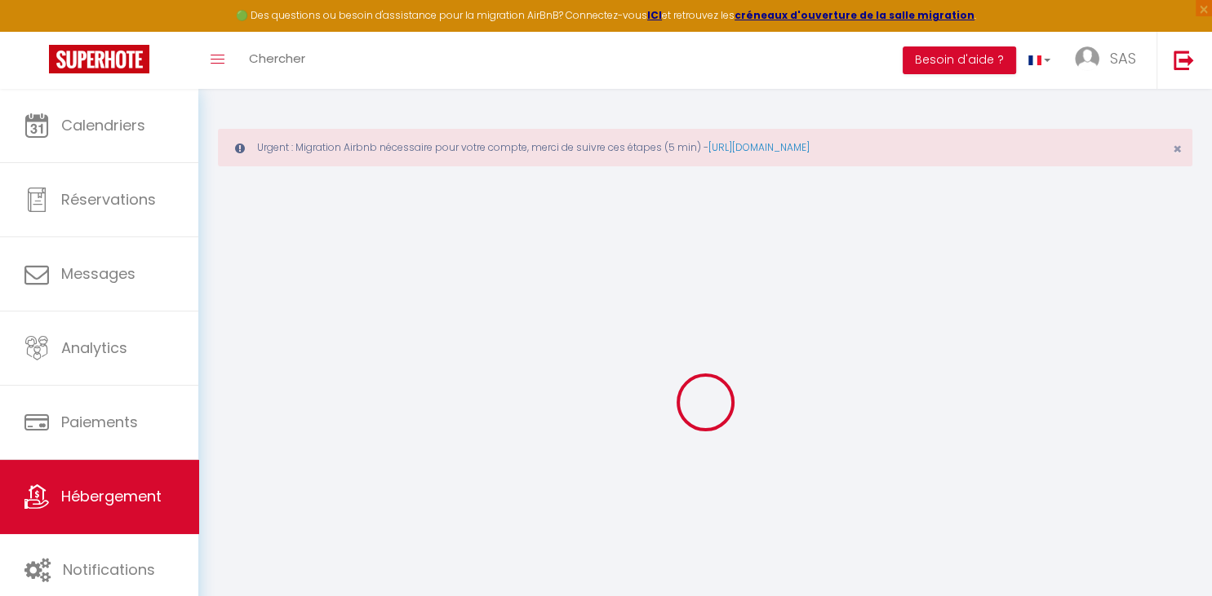
select select
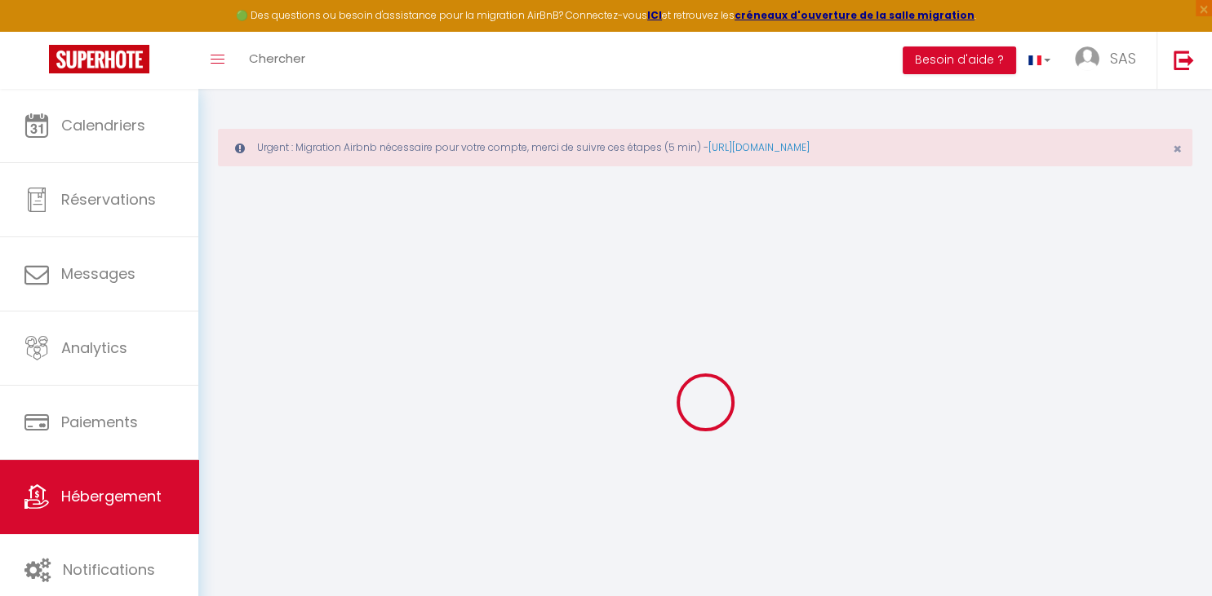
select select
checkbox input "false"
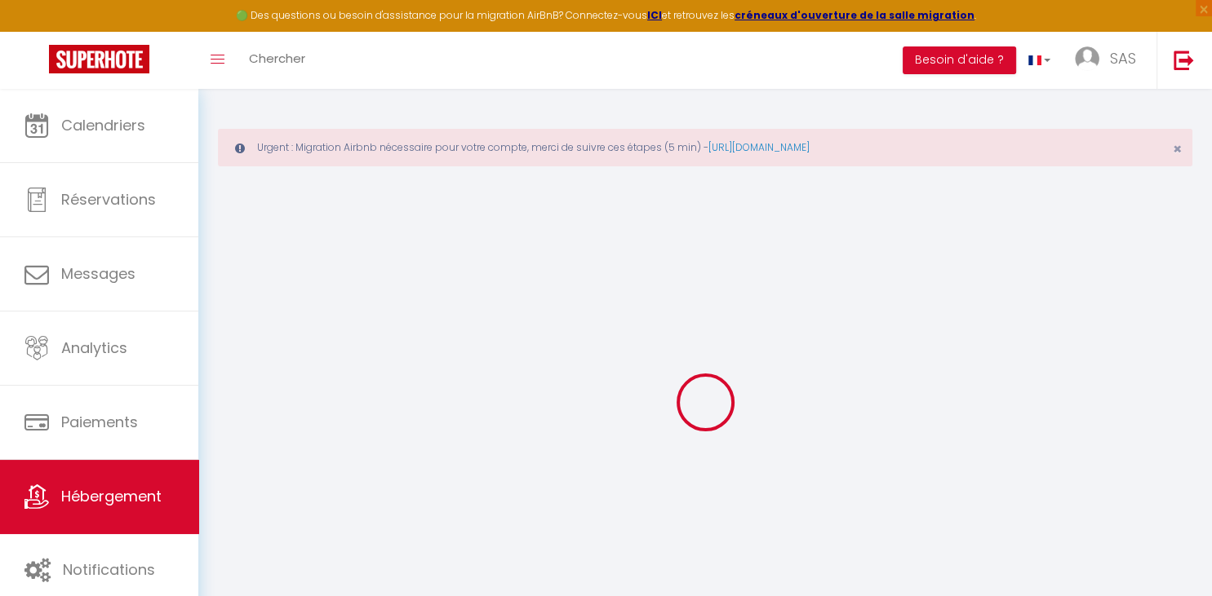
select select
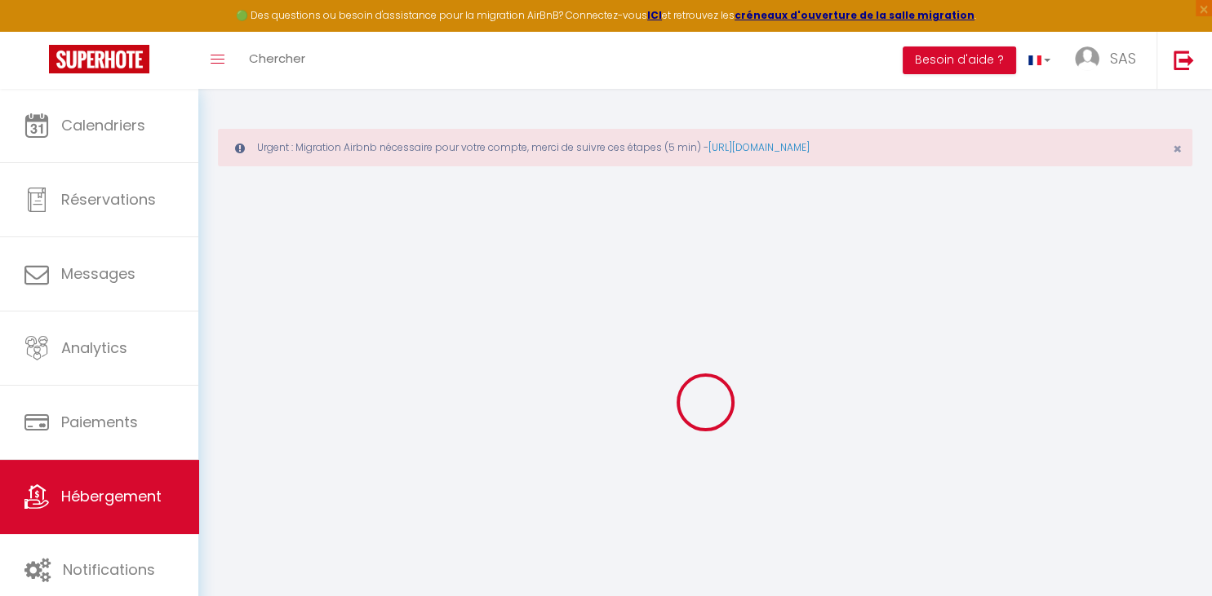
select select
checkbox input "false"
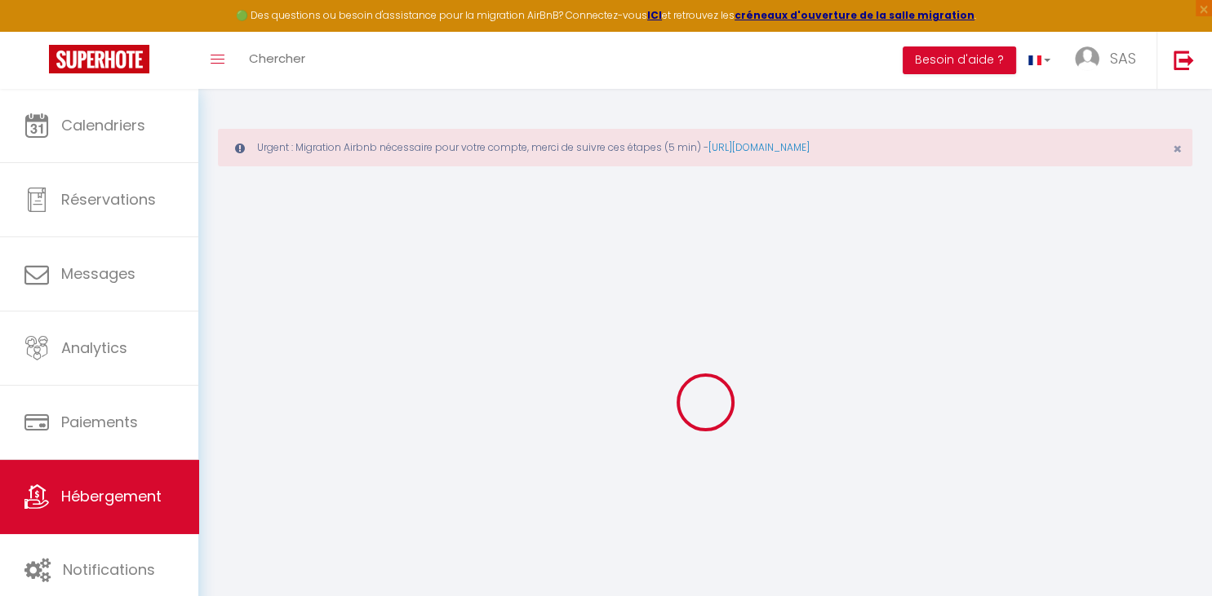
checkbox input "false"
select select
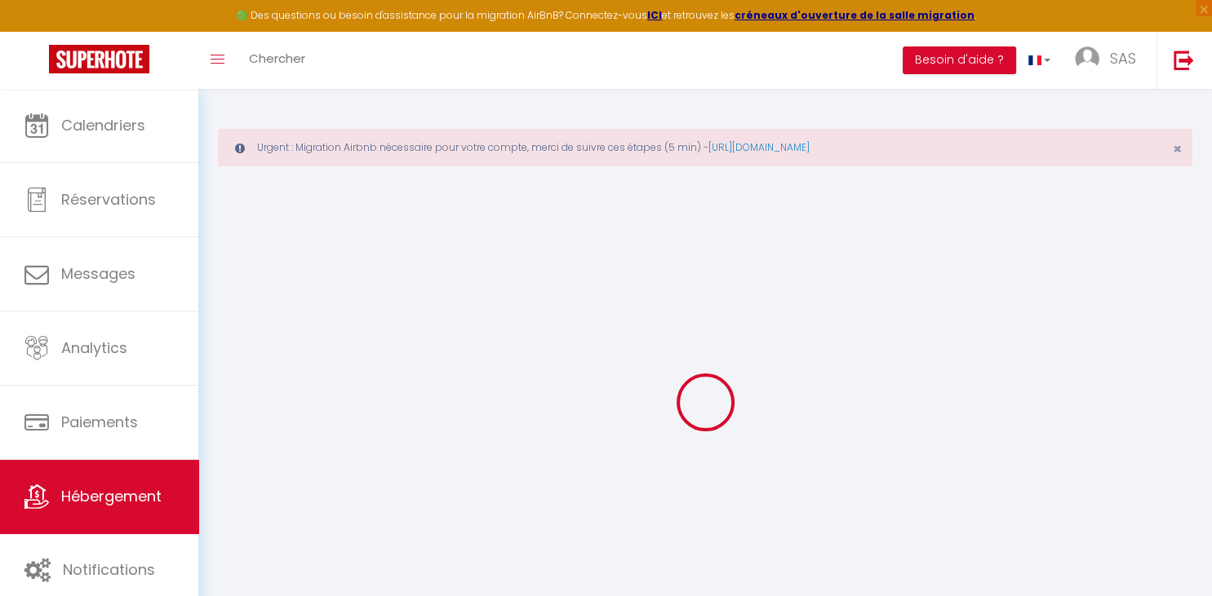
select select
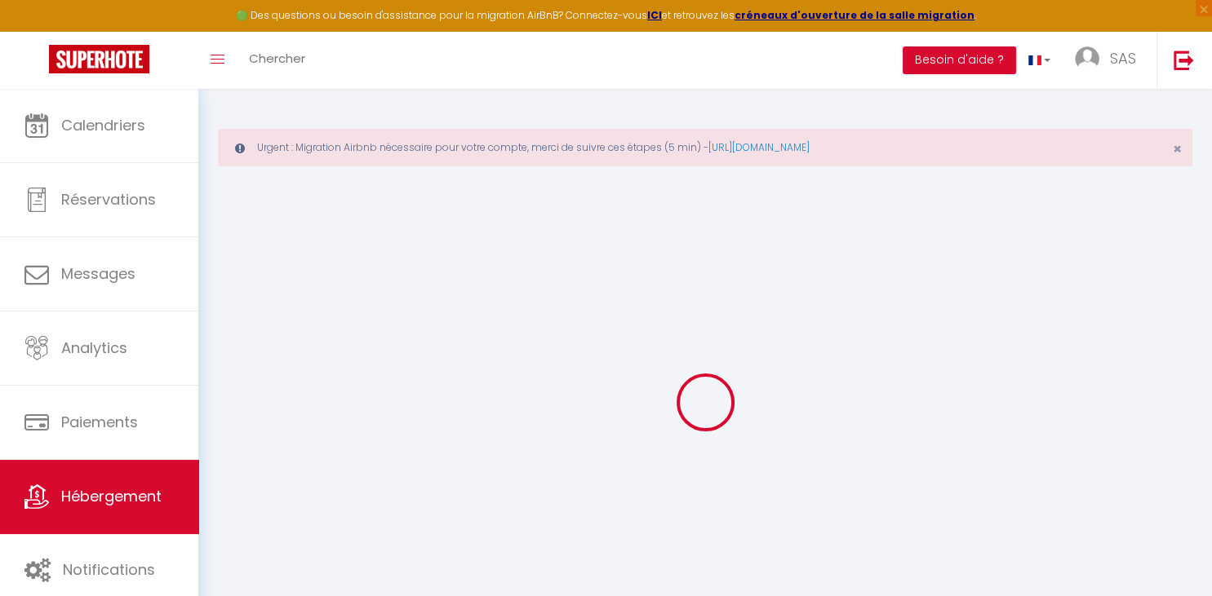
checkbox input "false"
select select
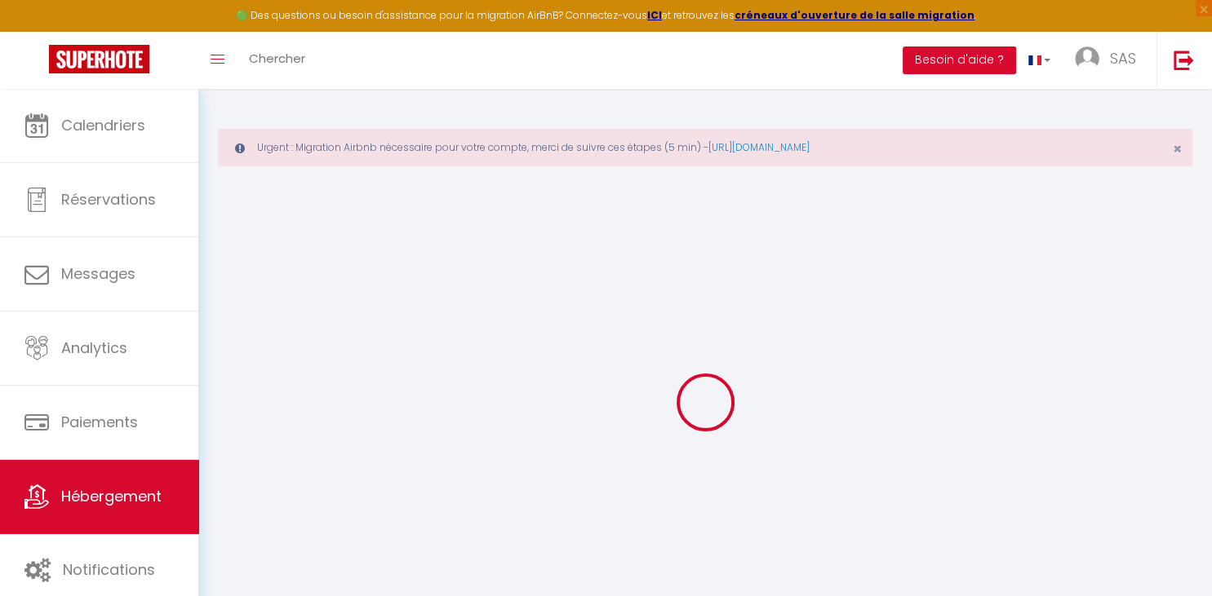
select select
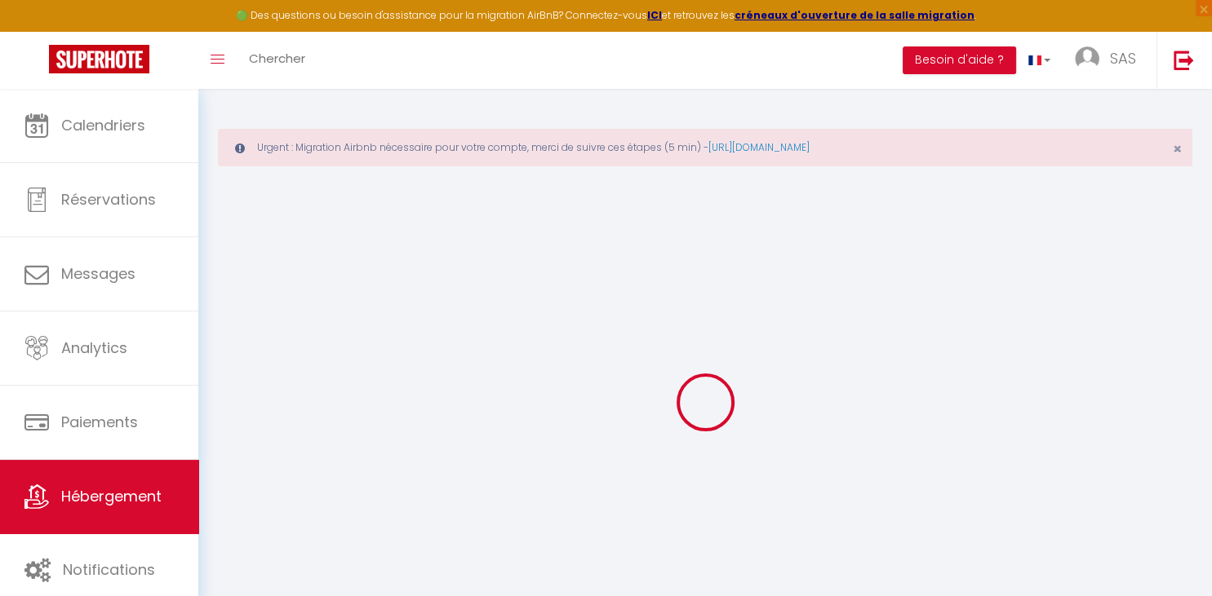
select select
checkbox input "false"
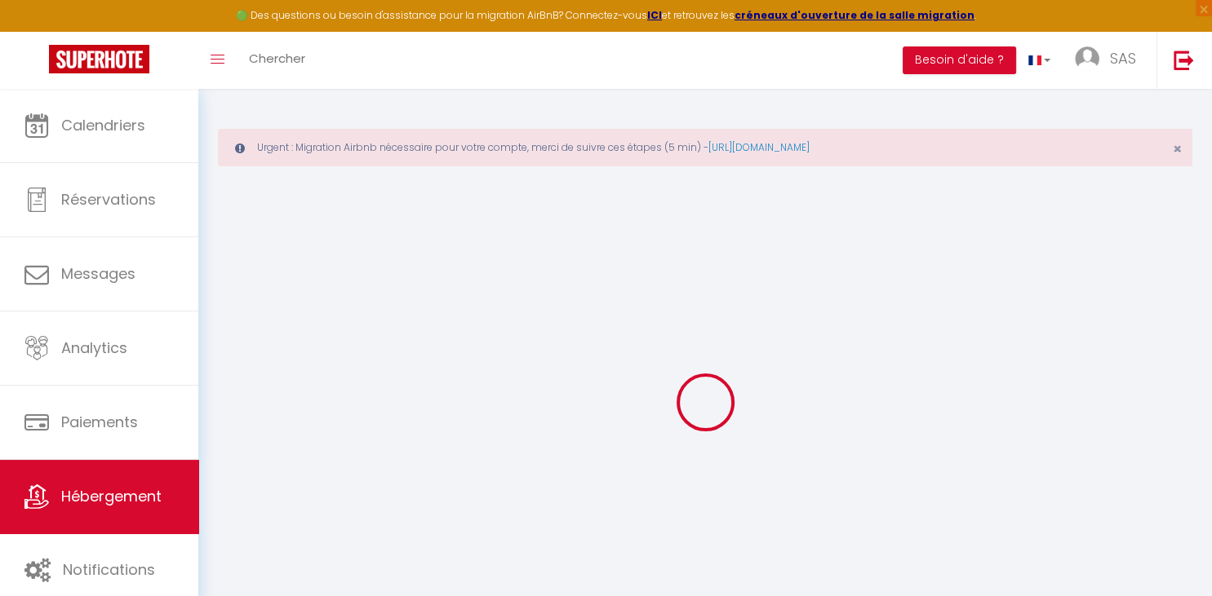
checkbox input "false"
select select
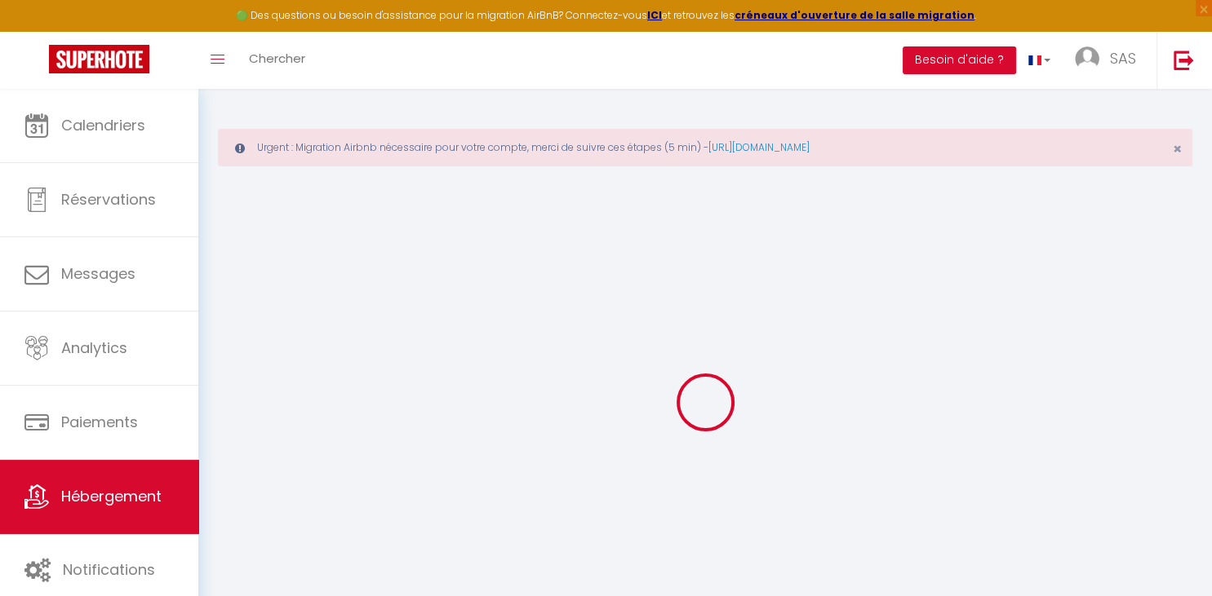
select select
checkbox input "false"
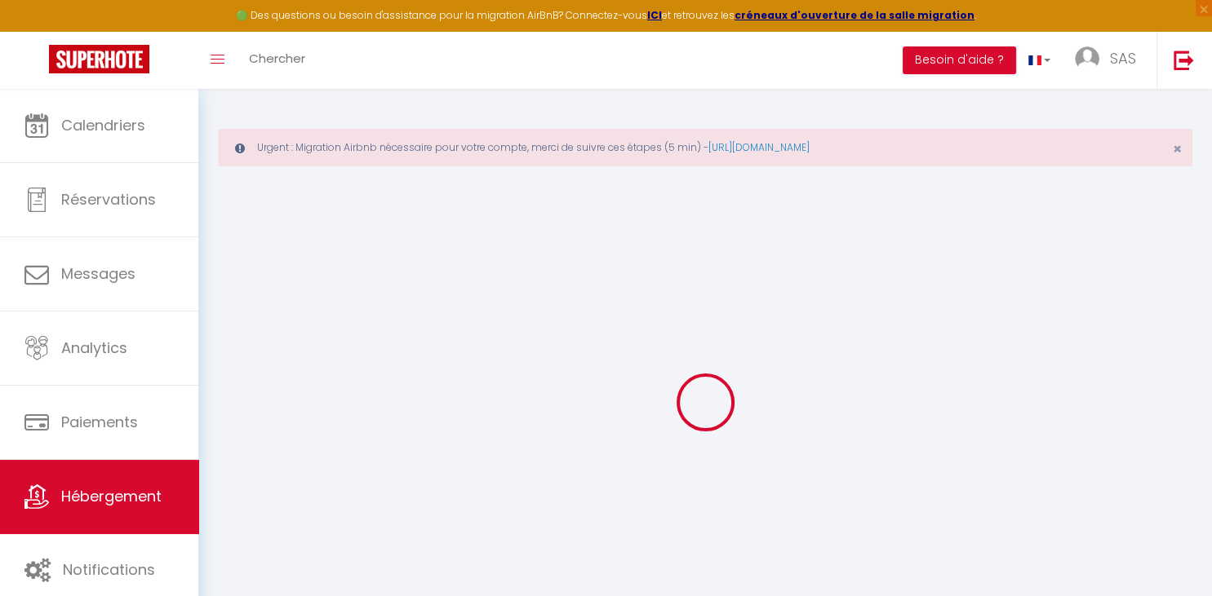
checkbox input "false"
select select
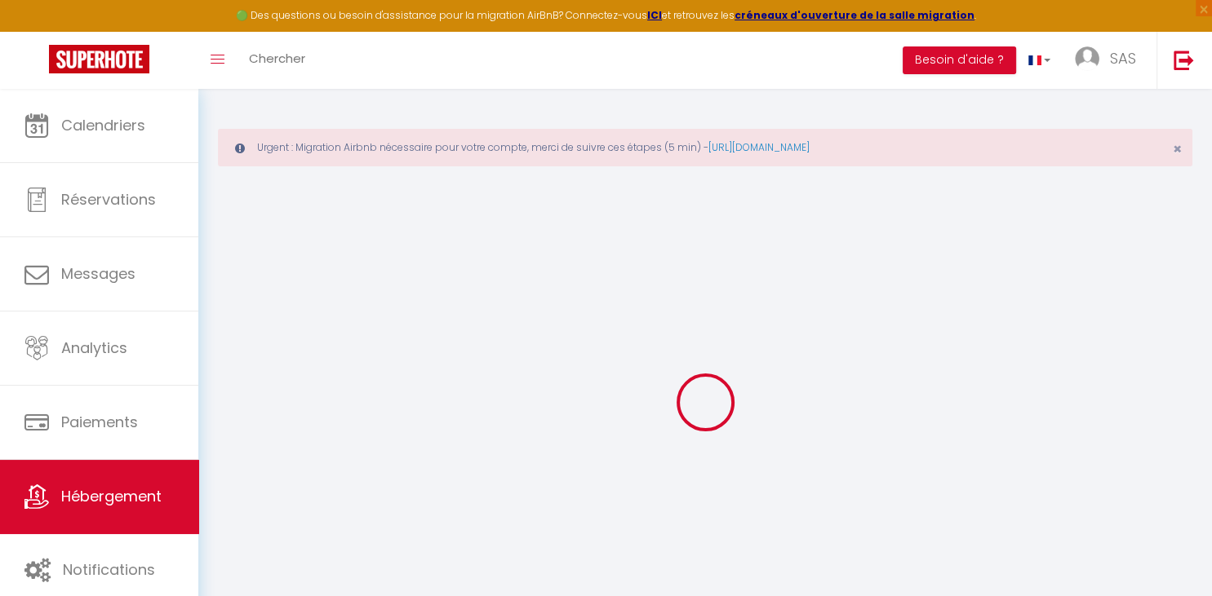
type input "L’Échappée Occitane"
type input "60"
type input "18"
select select
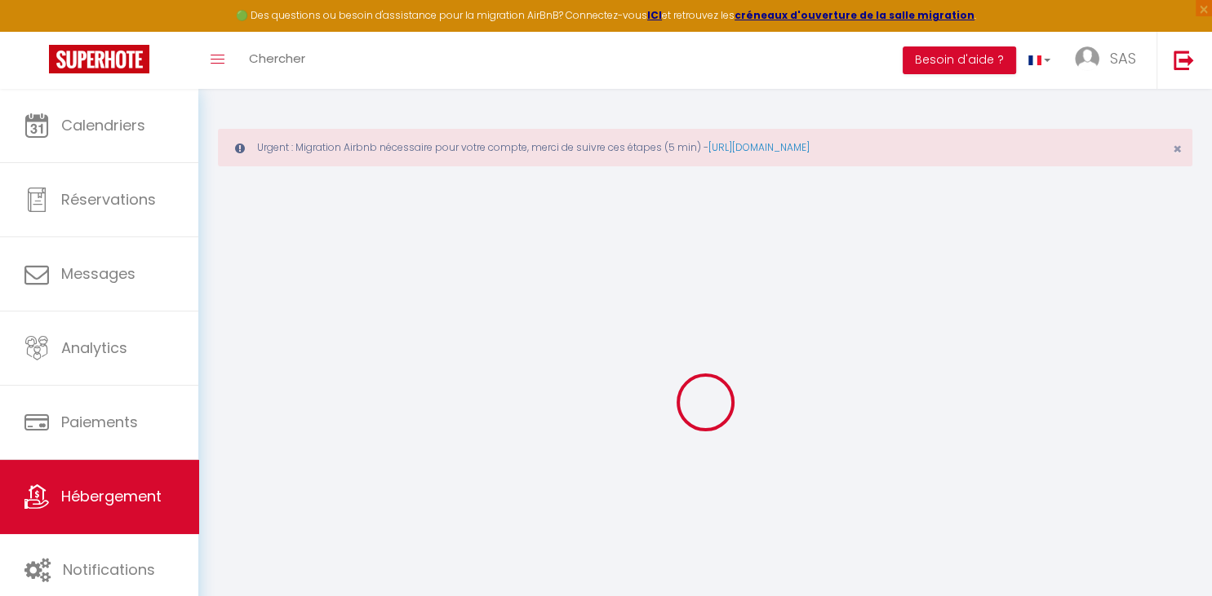
select select
type input "[STREET_ADDRESS][PERSON_NAME]"
type input "82000"
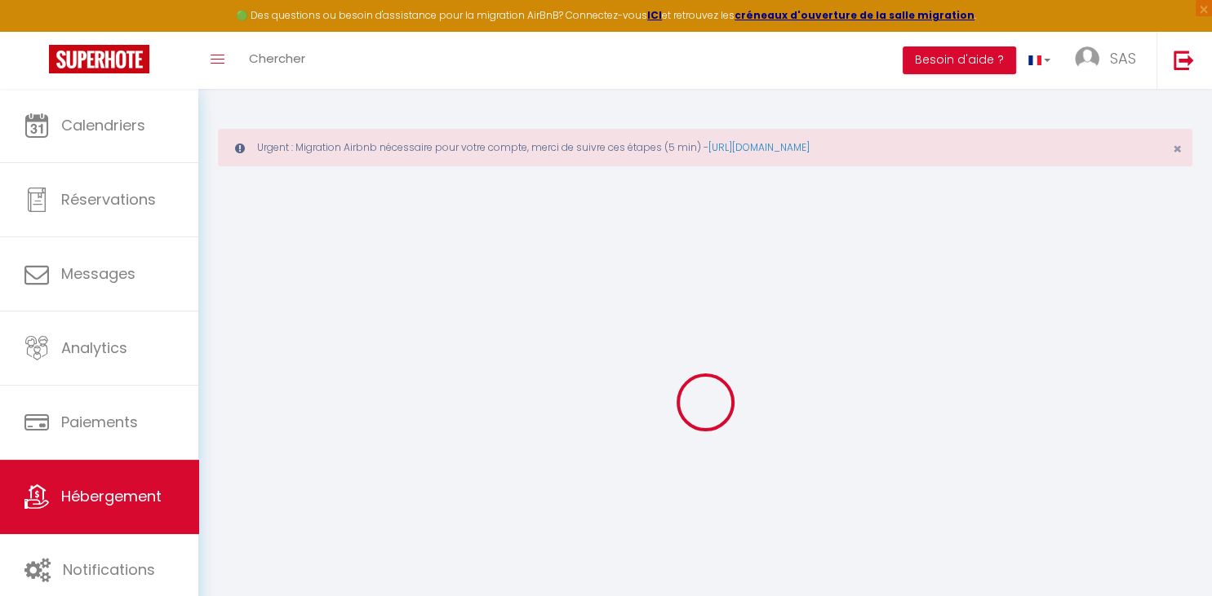
type input "Montauban"
type input "[EMAIL_ADDRESS][DOMAIN_NAME]"
select select
checkbox input "false"
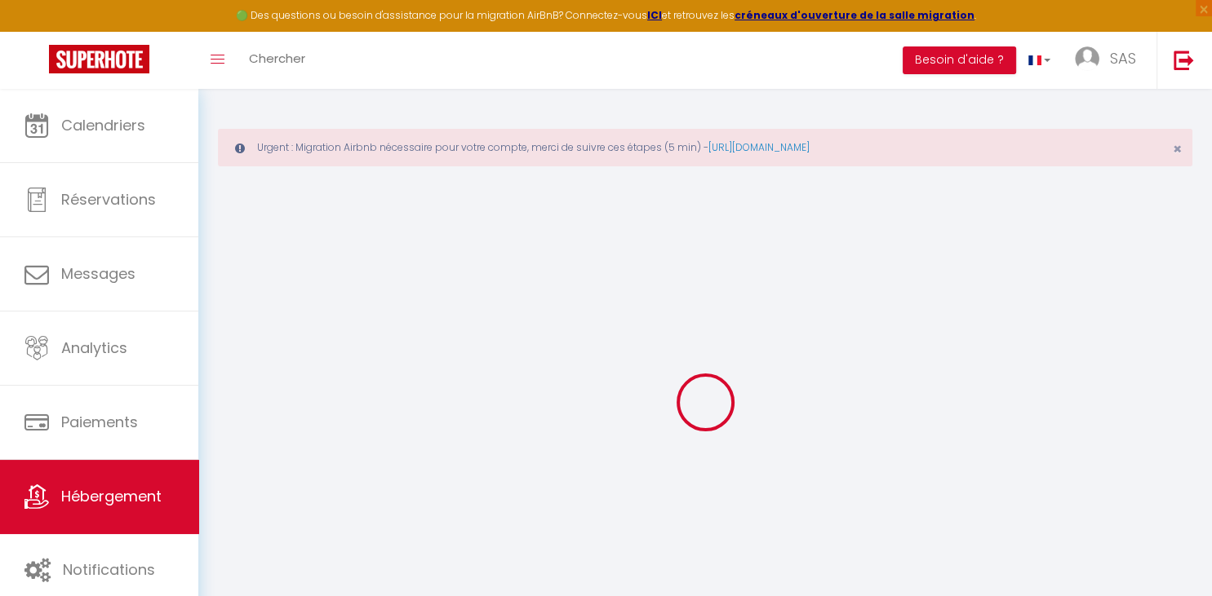
checkbox input "false"
select select
type input "0"
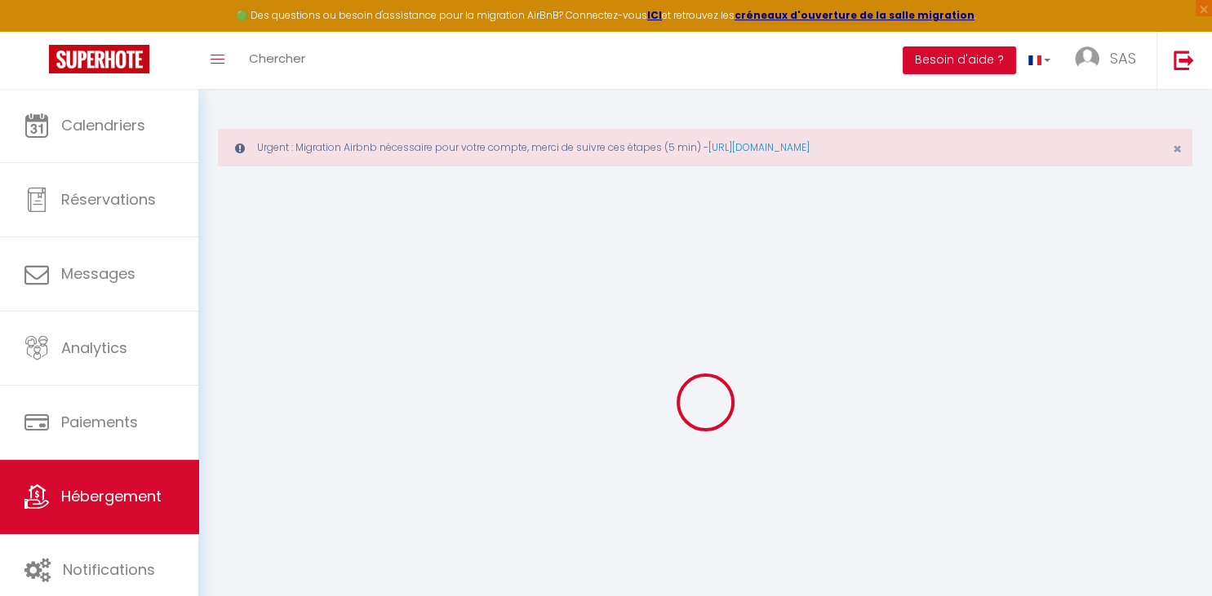
type input "0"
select select
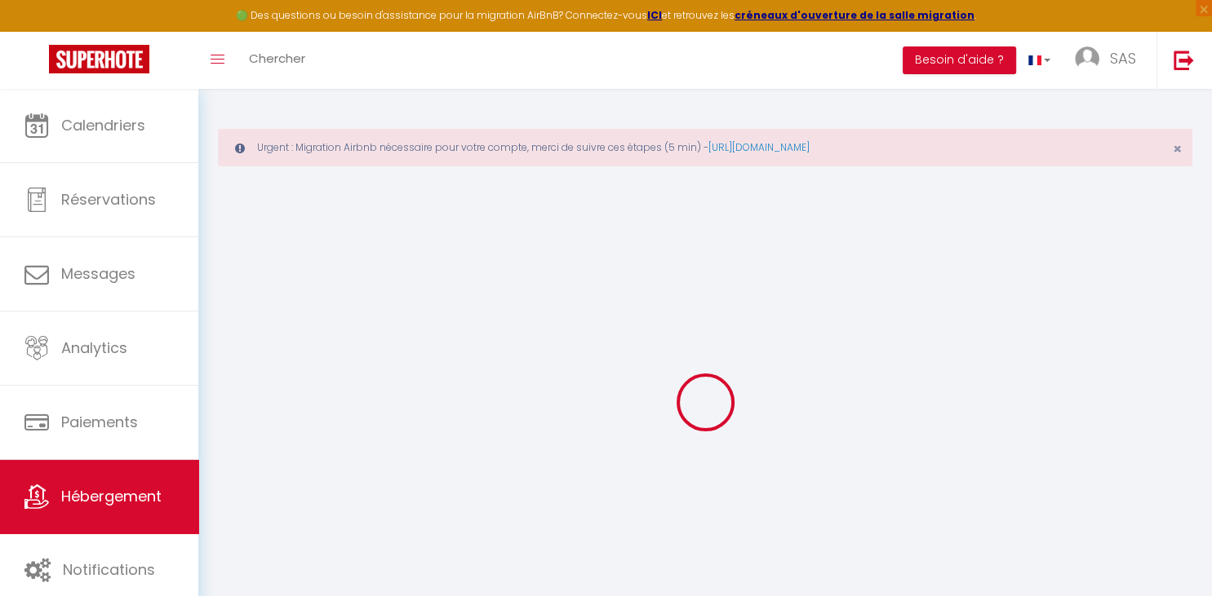
select select
checkbox input "false"
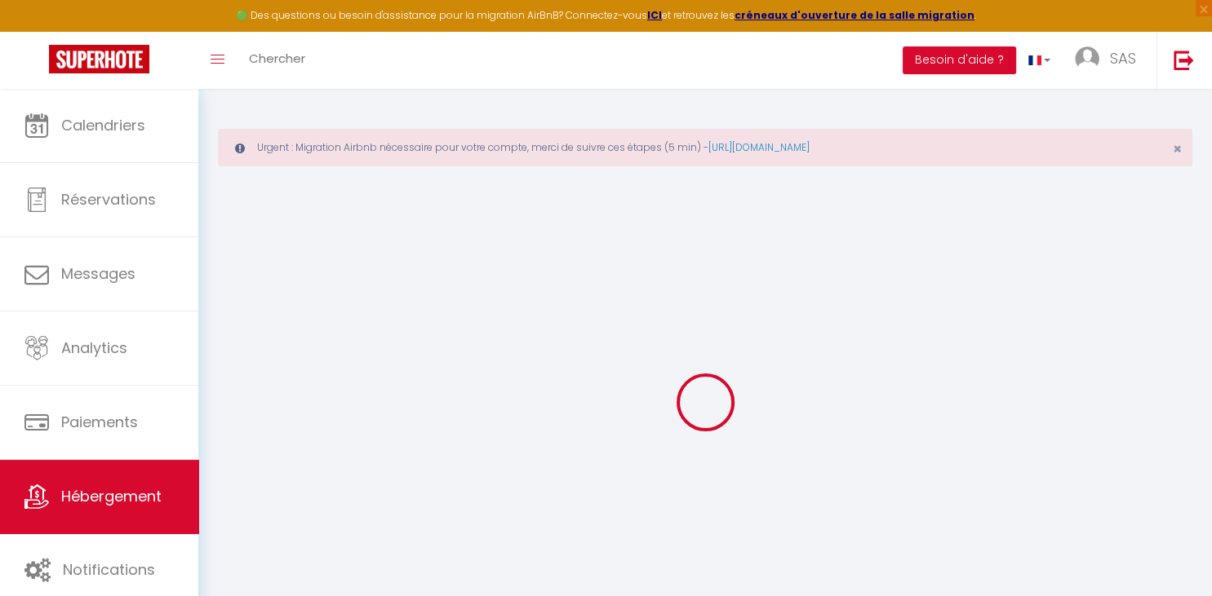
checkbox input "false"
select select
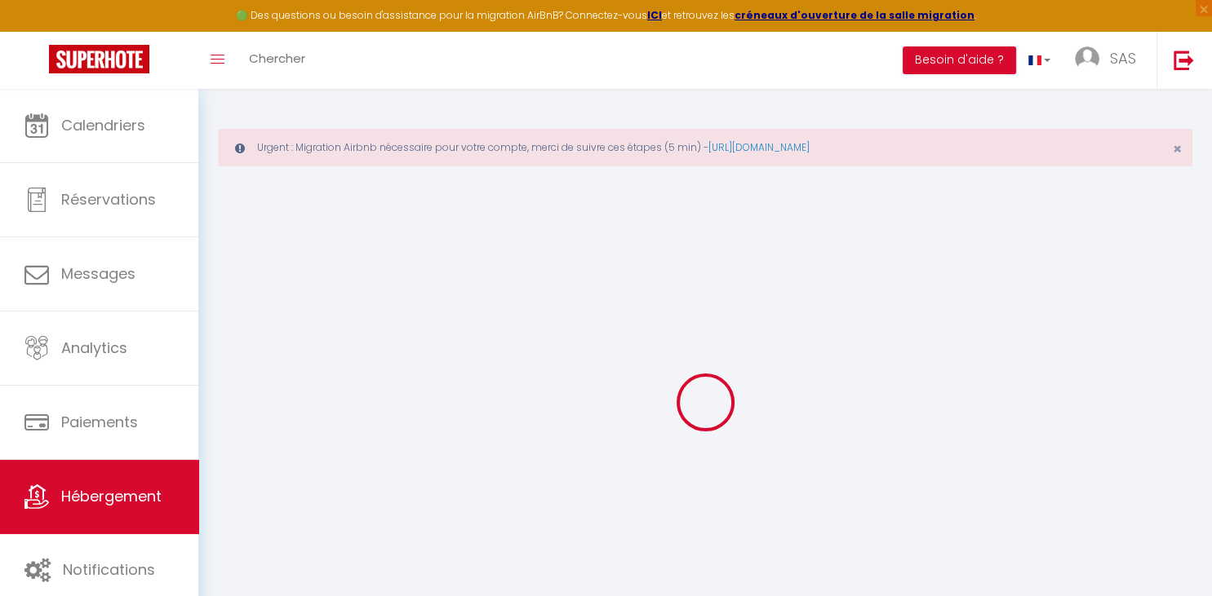
select select
checkbox input "false"
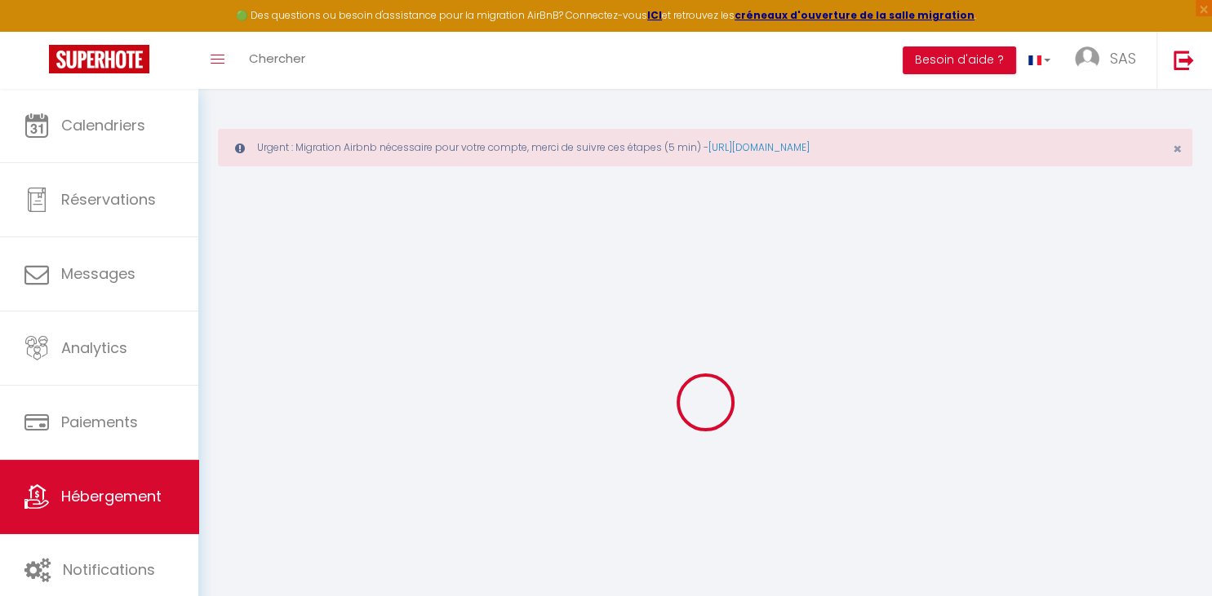
checkbox input "false"
select select
checkbox input "false"
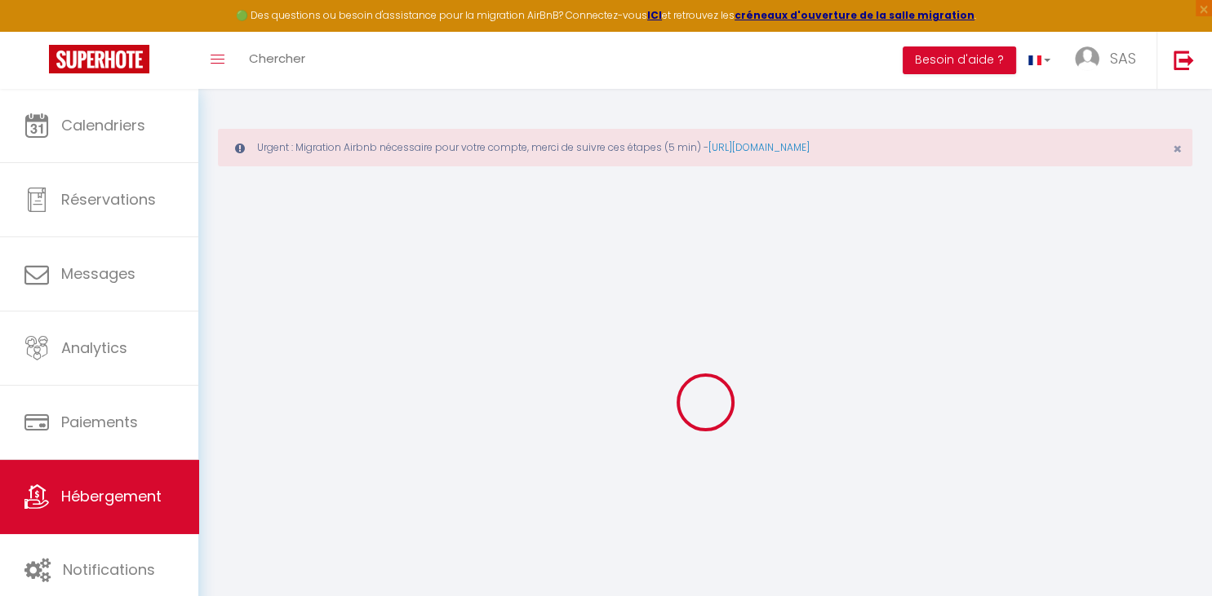
checkbox input "false"
select select
checkbox input "false"
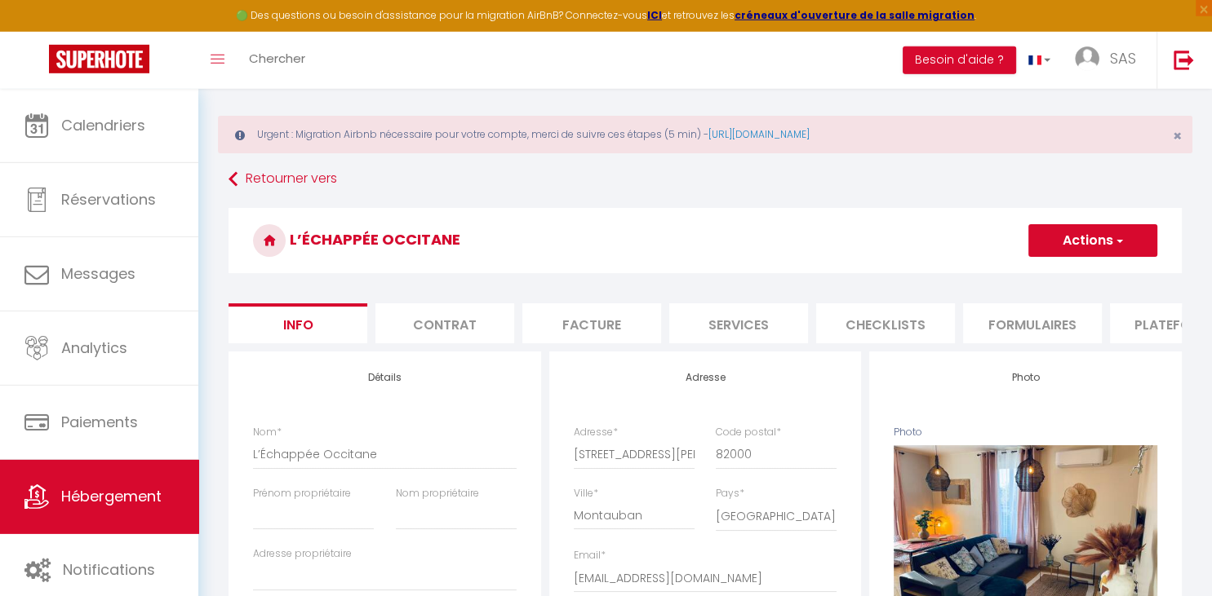
scroll to position [15, 0]
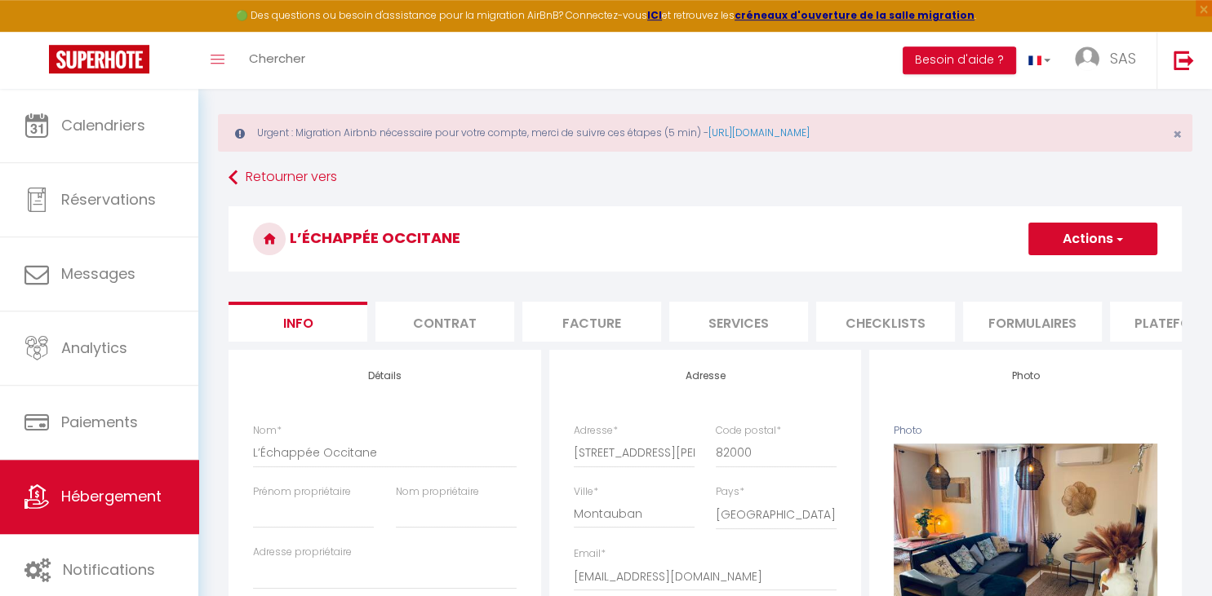
click at [1155, 322] on li "Plateformes" at bounding box center [1179, 322] width 139 height 40
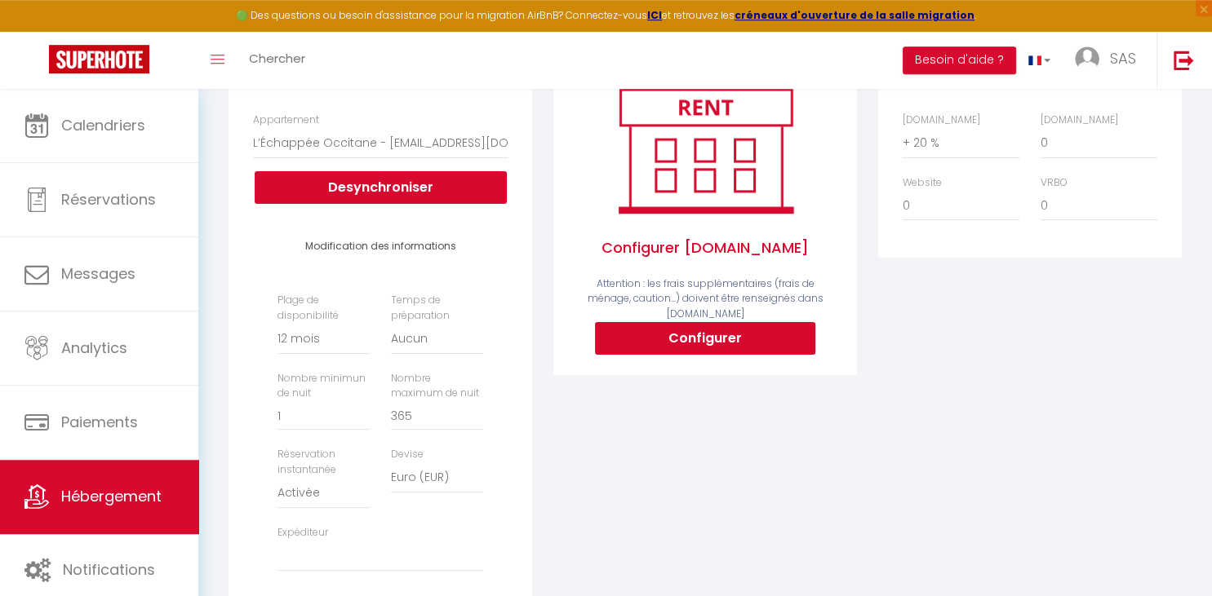
scroll to position [344, 0]
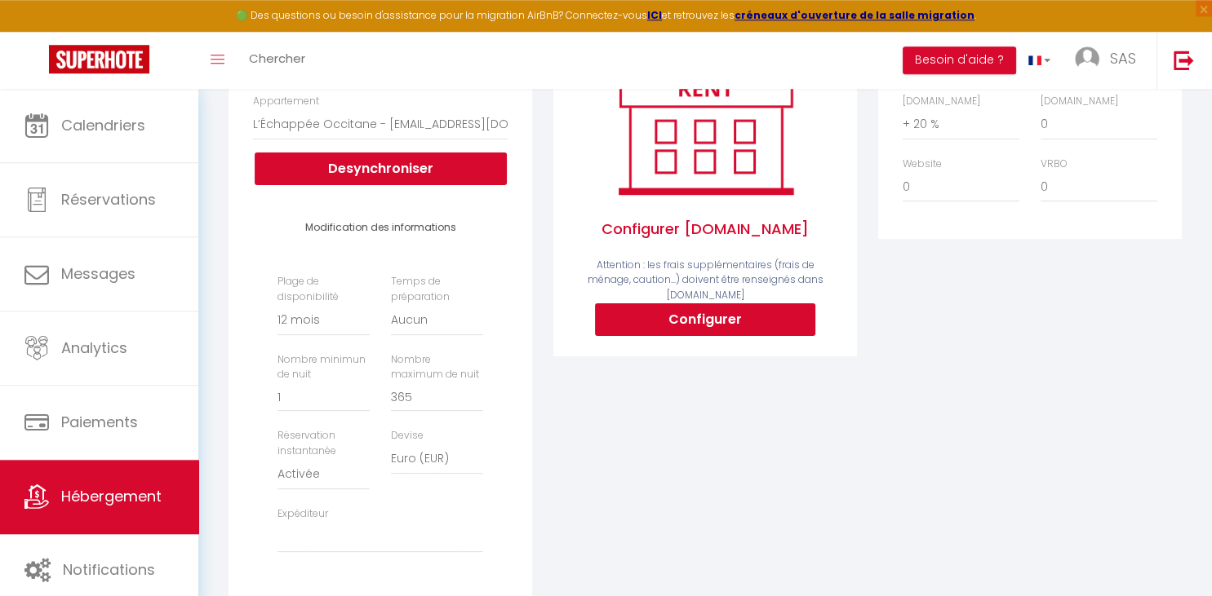
drag, startPoint x: 687, startPoint y: 338, endPoint x: 729, endPoint y: 303, distance: 55.1
click at [729, 303] on div "Configurer [DOMAIN_NAME] Attention : les frais supplémentaires (frais de ménage…" at bounding box center [705, 188] width 304 height 336
click at [729, 303] on div "Configurer [DOMAIN_NAME] Attention : les frais supplémentaires (frais de ménage…" at bounding box center [705, 190] width 255 height 291
click at [727, 310] on button "Configurer" at bounding box center [705, 320] width 220 height 33
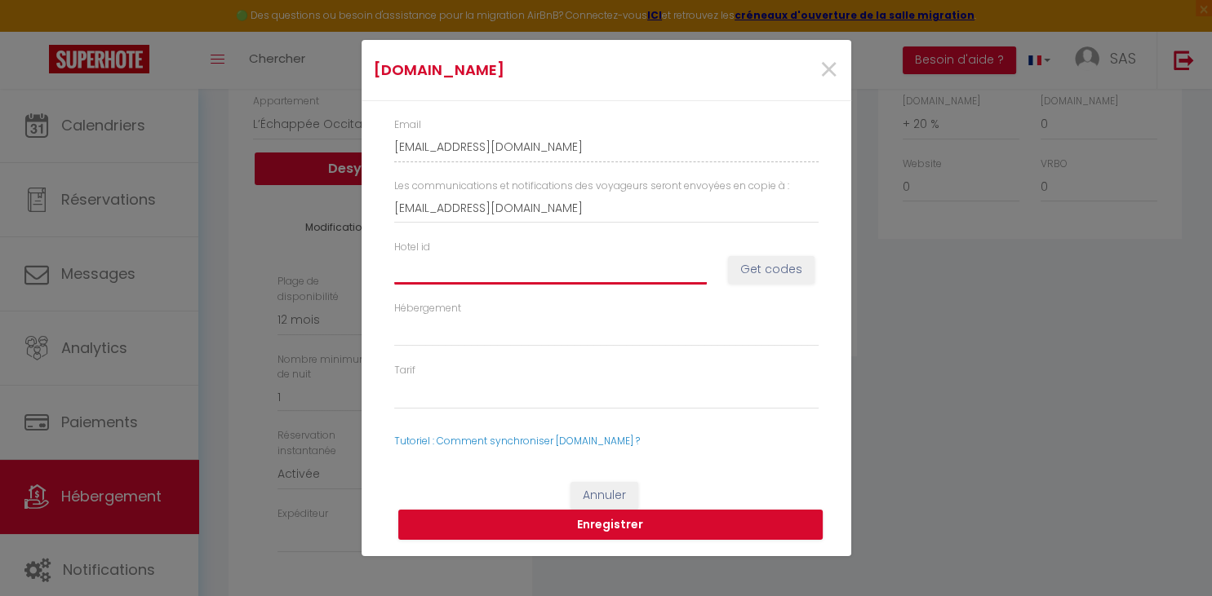
click at [438, 273] on input "Hotel id" at bounding box center [550, 269] width 312 height 29
paste input "11252563"
click at [795, 263] on button "Get codes" at bounding box center [771, 270] width 86 height 28
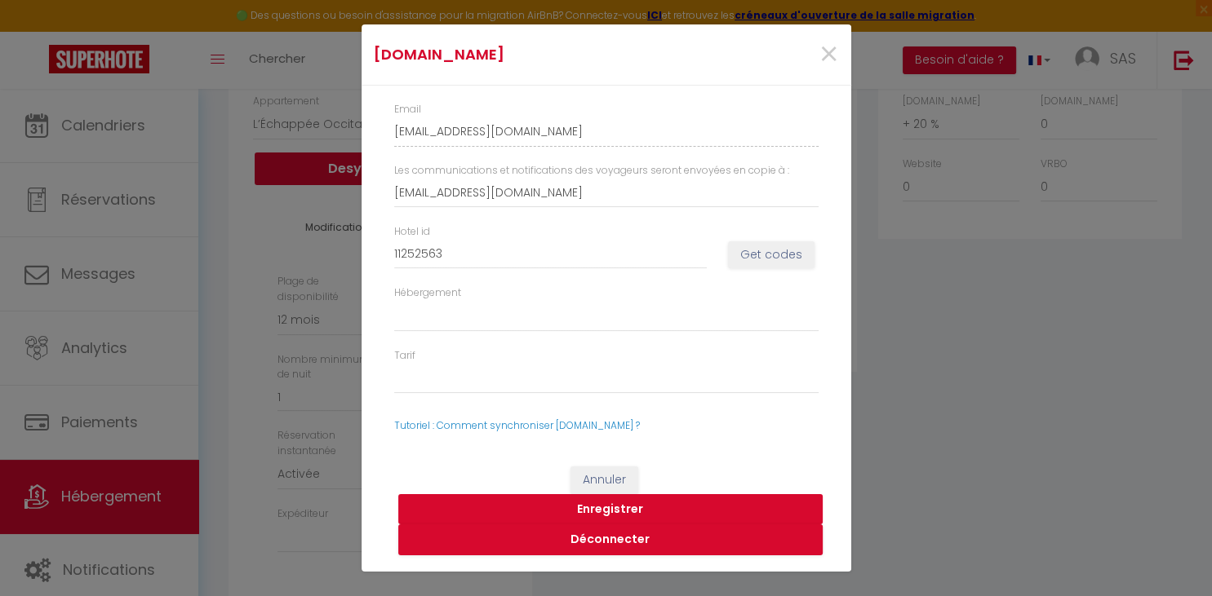
click at [612, 504] on button "Enregistrer" at bounding box center [610, 509] width 424 height 31
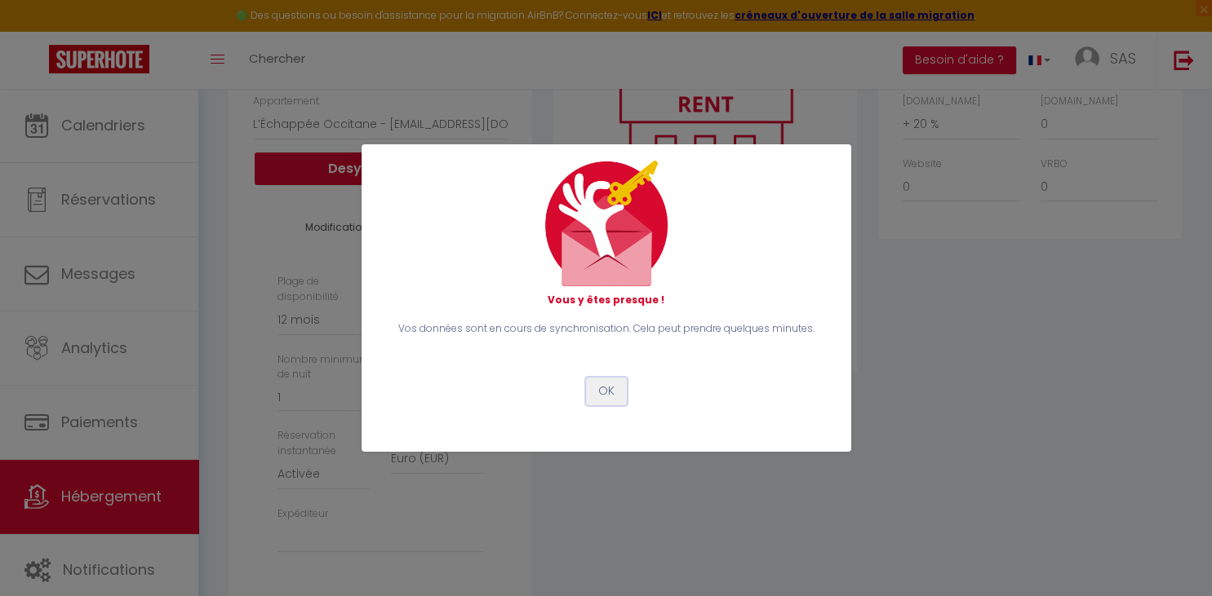
click at [601, 398] on button "OK" at bounding box center [606, 392] width 41 height 28
